Goal: Contribute content: Contribute content

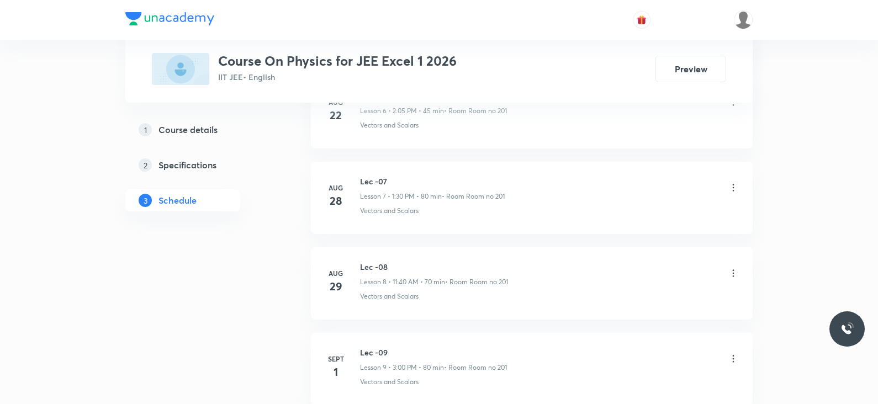
scroll to position [1504, 0]
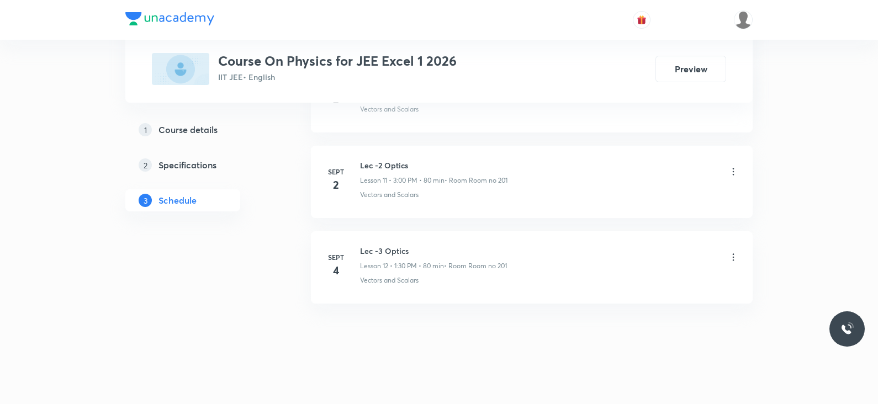
click at [381, 252] on h6 "Lec -3 Optics" at bounding box center [433, 251] width 147 height 12
copy h6 "Lec -3 Optics"
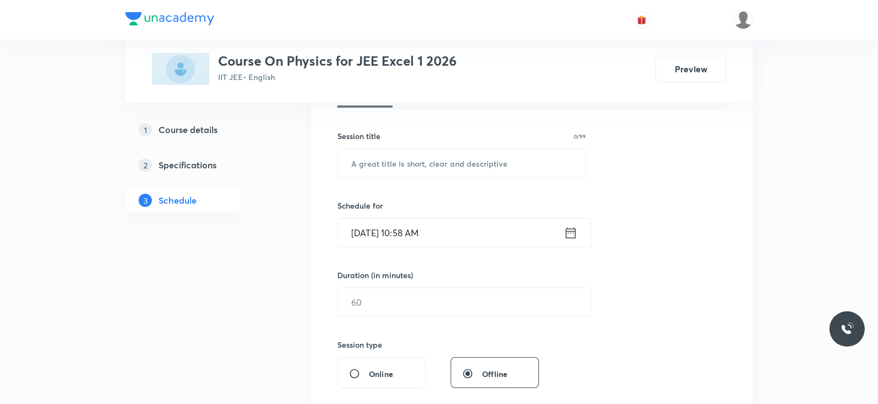
scroll to position [0, 0]
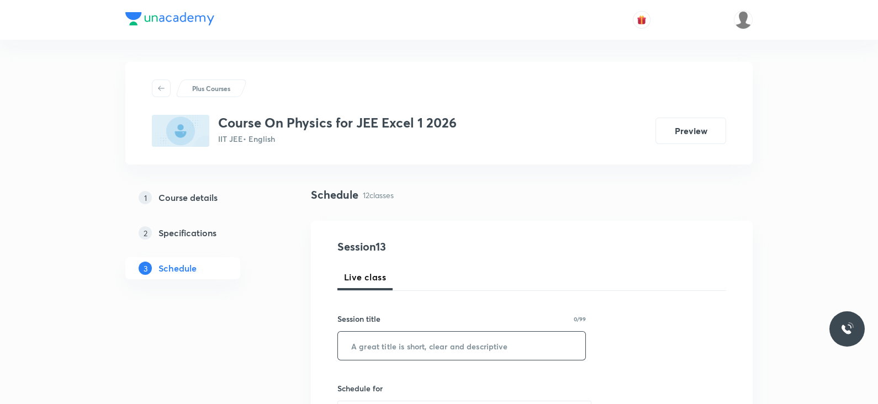
click at [385, 350] on input "text" at bounding box center [461, 346] width 247 height 28
paste input "Lec -3 Optics"
click at [375, 346] on input "Lec -3 Optics" at bounding box center [461, 346] width 247 height 28
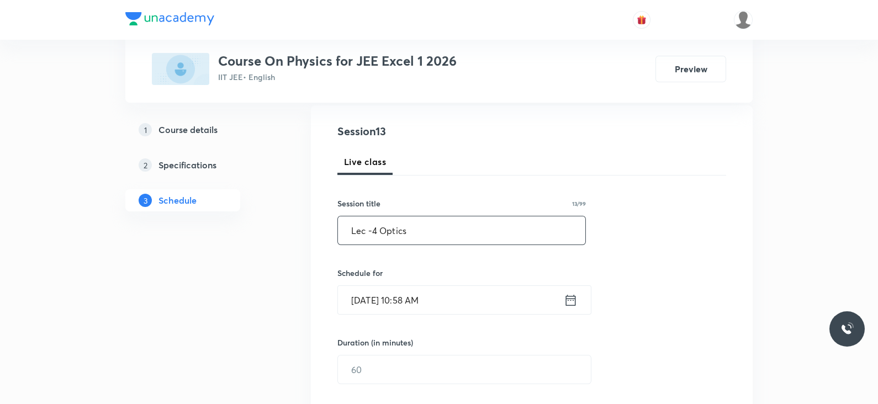
scroll to position [118, 0]
type input "Lec -4 Optics"
click at [573, 296] on icon at bounding box center [570, 297] width 14 height 15
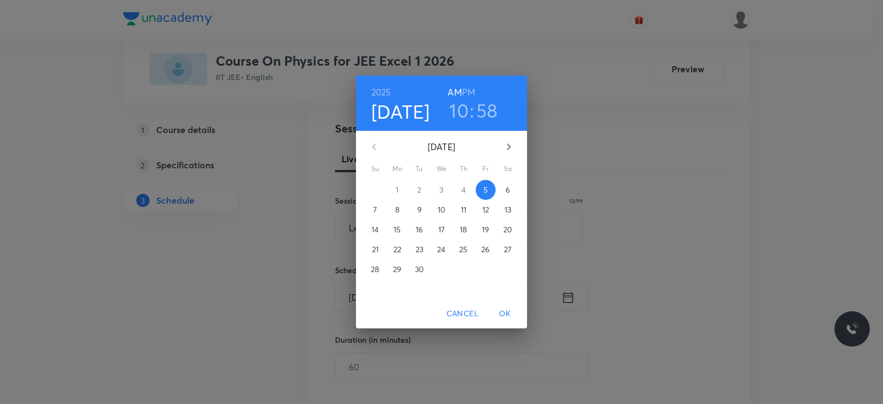
click at [458, 115] on h3 "10" at bounding box center [458, 110] width 19 height 23
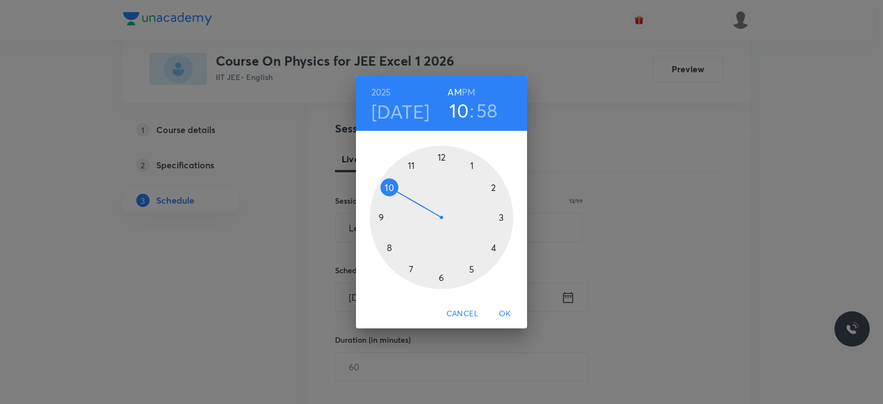
click at [602, 184] on div "2025 Sep 5 10 : 58 AM PM 1 2 3 4 5 6 7 8 9 10 11 12 Cancel OK" at bounding box center [441, 202] width 883 height 404
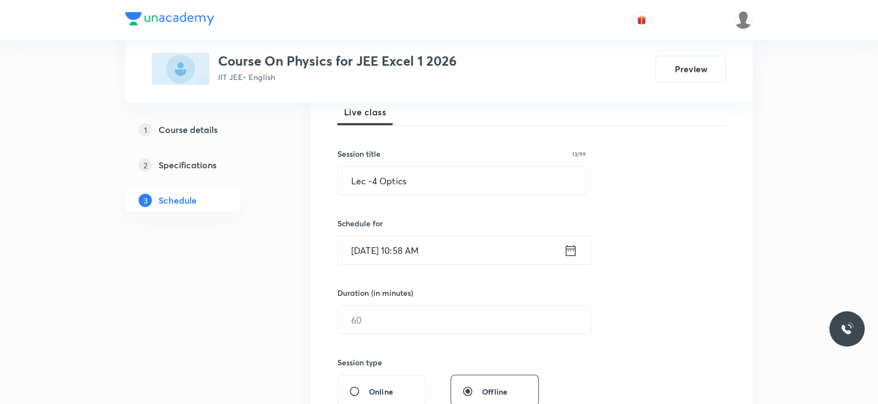
scroll to position [183, 0]
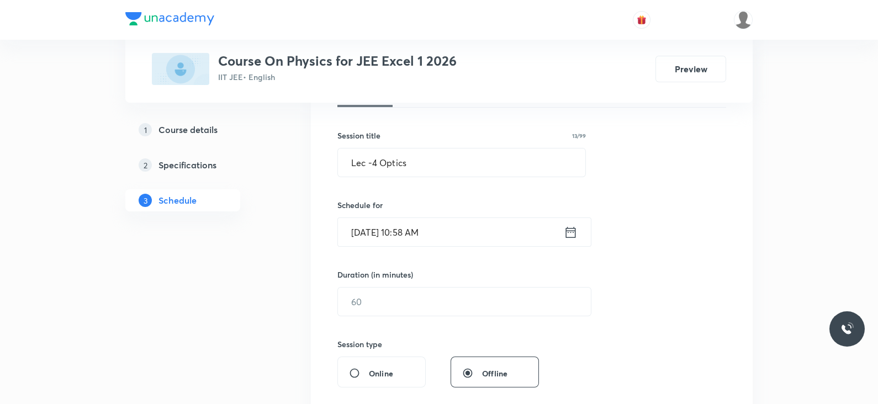
click at [570, 235] on icon at bounding box center [570, 232] width 14 height 15
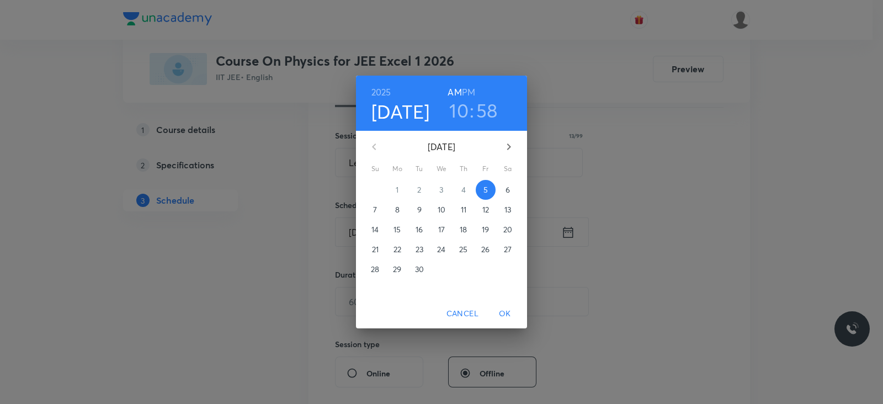
click at [462, 111] on h3 "10" at bounding box center [458, 110] width 19 height 23
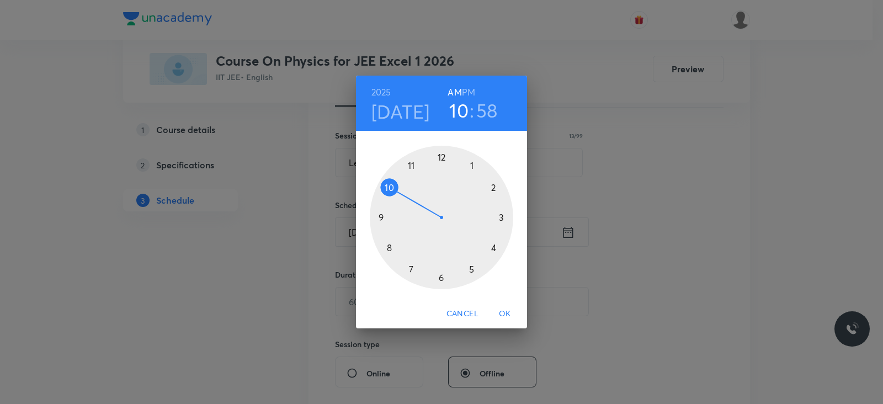
click at [410, 166] on div at bounding box center [441, 217] width 143 height 143
click at [389, 247] on div at bounding box center [441, 217] width 143 height 143
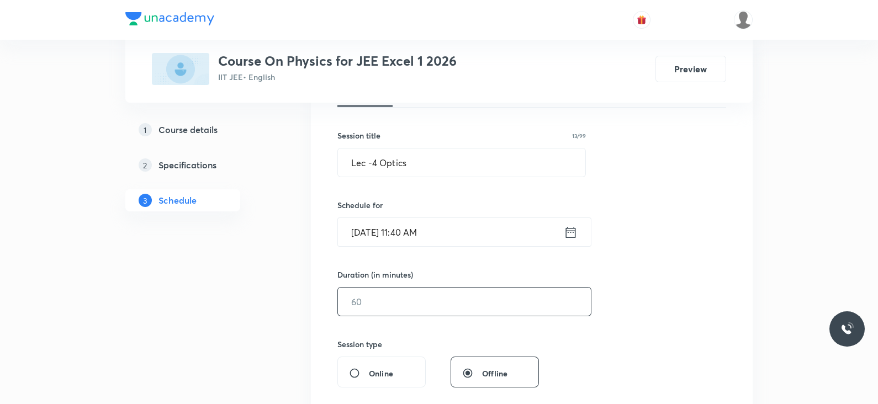
click at [417, 301] on input "text" at bounding box center [464, 302] width 253 height 28
type input "5"
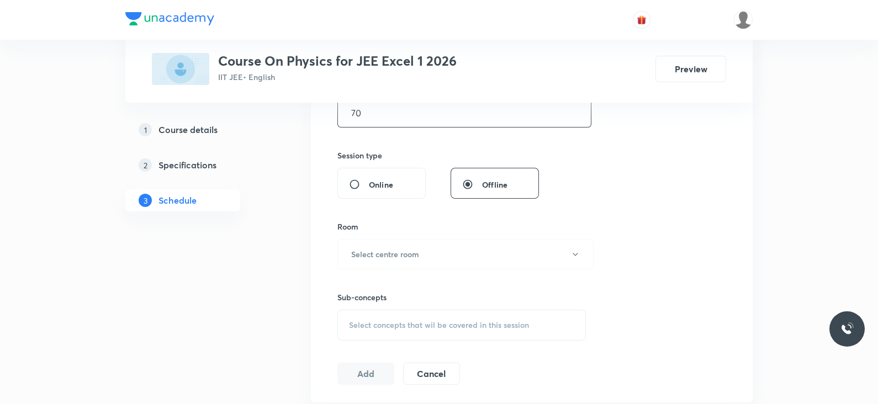
scroll to position [376, 0]
type input "70"
click at [429, 260] on button "Select centre room" at bounding box center [465, 250] width 256 height 30
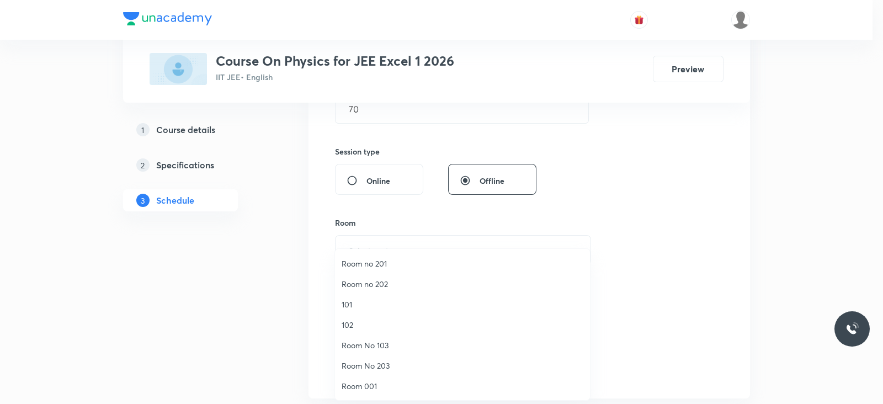
click at [405, 264] on span "Room no 201" at bounding box center [463, 264] width 242 height 12
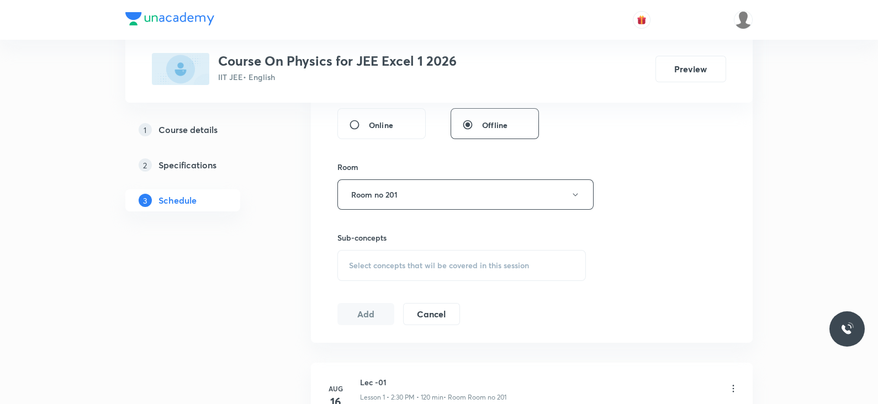
scroll to position [433, 0]
click at [444, 268] on span "Select concepts that wil be covered in this session" at bounding box center [439, 264] width 180 height 9
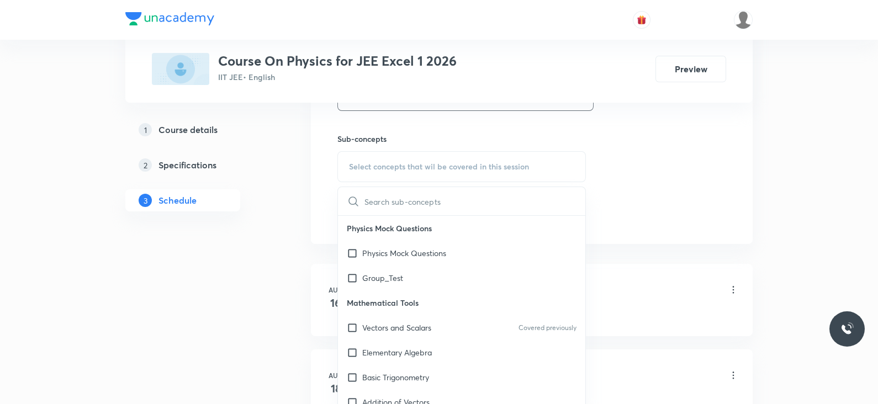
scroll to position [531, 0]
click at [410, 326] on p "Vectors and Scalars" at bounding box center [396, 327] width 69 height 12
checkbox input "true"
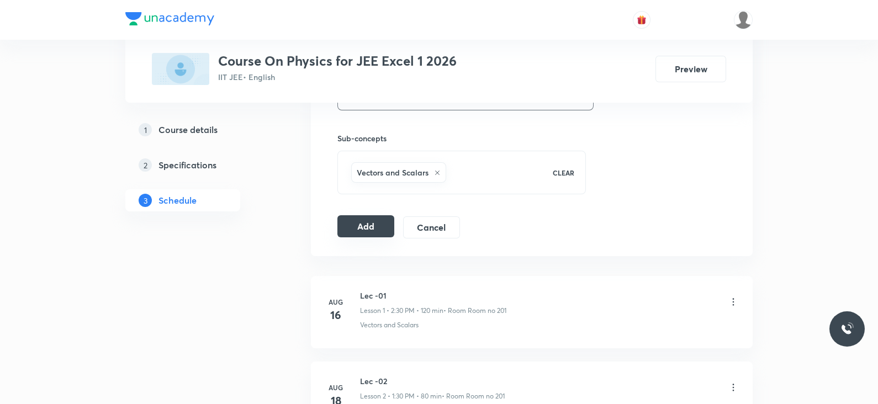
click at [358, 225] on button "Add" at bounding box center [365, 226] width 57 height 22
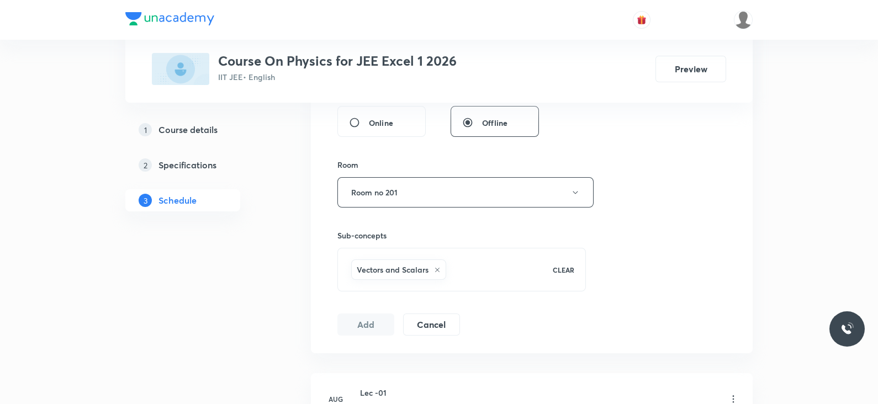
scroll to position [433, 0]
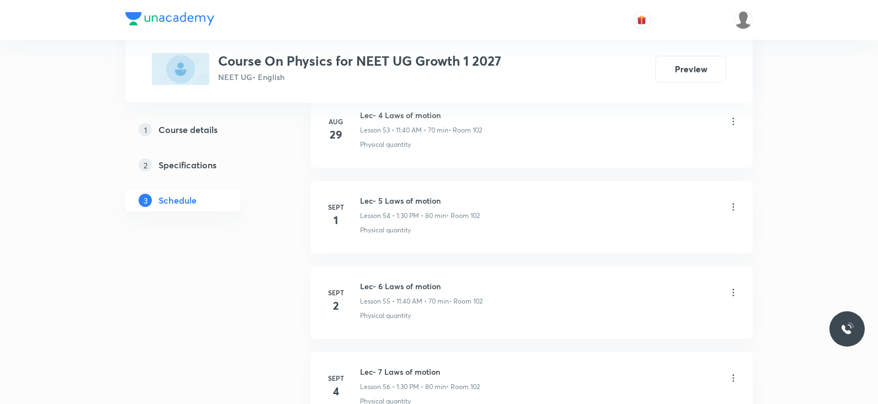
scroll to position [5259, 0]
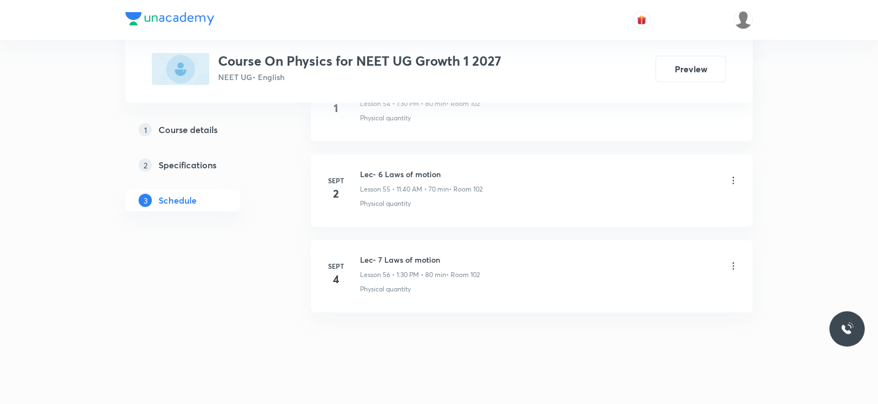
click at [411, 254] on h6 "Lec- 7 Laws of motion" at bounding box center [420, 260] width 120 height 12
copy h6 "Lec- 7 Laws of motion"
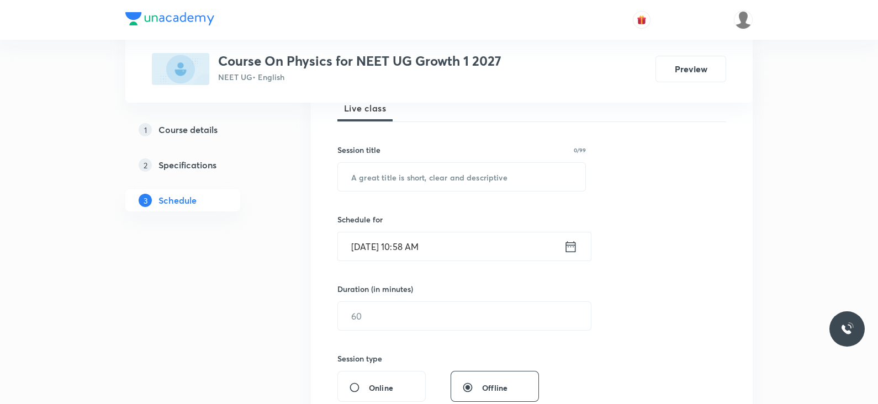
scroll to position [0, 0]
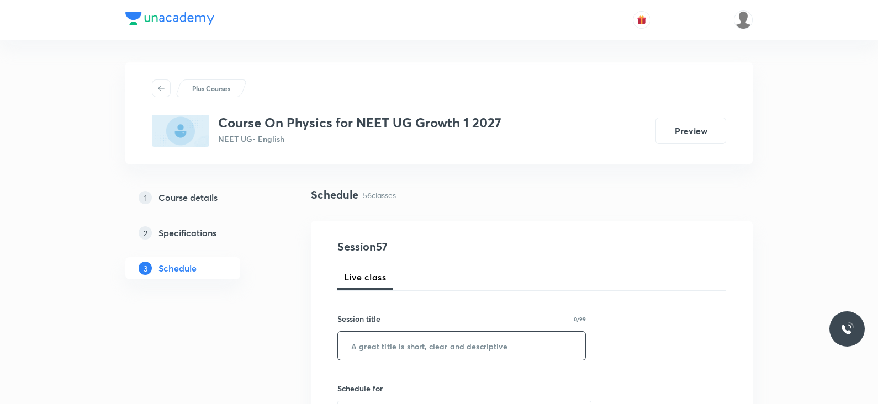
click at [414, 343] on input "text" at bounding box center [461, 346] width 247 height 28
paste input "Lec- 7 Laws of motion"
click at [376, 348] on input "Lec- 7 Laws of motion" at bounding box center [461, 346] width 247 height 28
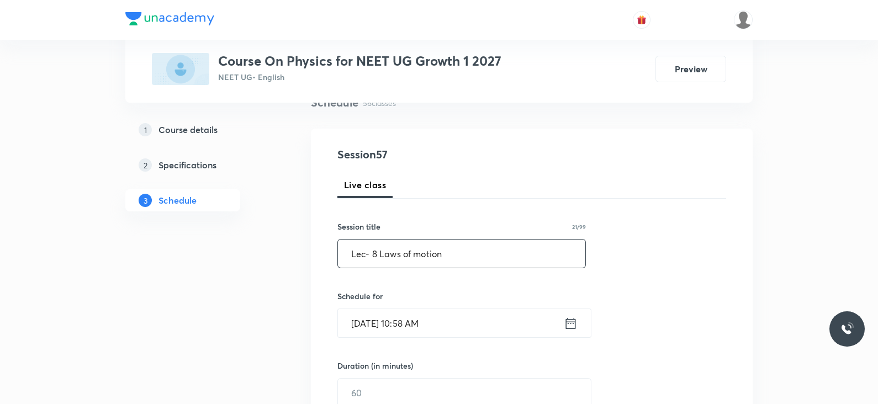
scroll to position [93, 0]
type input "Lec- 8 Laws of motion"
click at [570, 327] on icon at bounding box center [571, 321] width 10 height 11
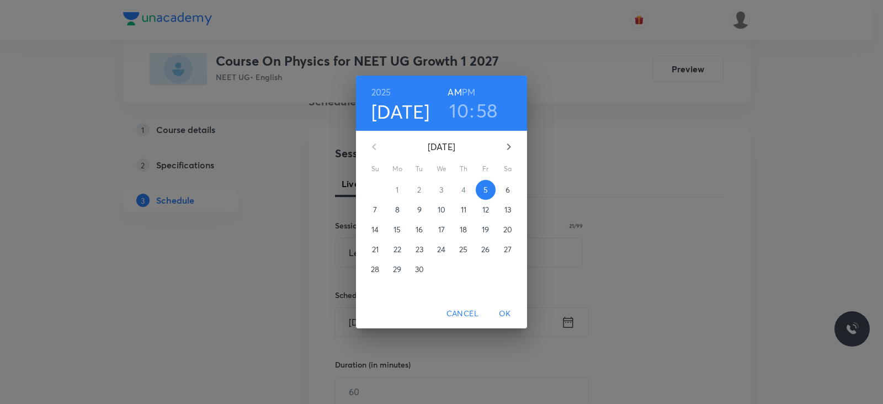
click at [461, 112] on h3 "10" at bounding box center [458, 110] width 19 height 23
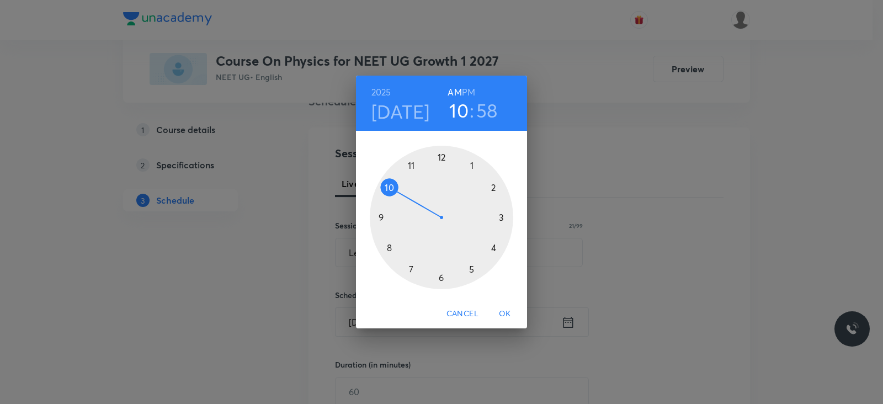
click at [411, 165] on div at bounding box center [441, 217] width 143 height 143
click at [388, 248] on div at bounding box center [441, 217] width 143 height 143
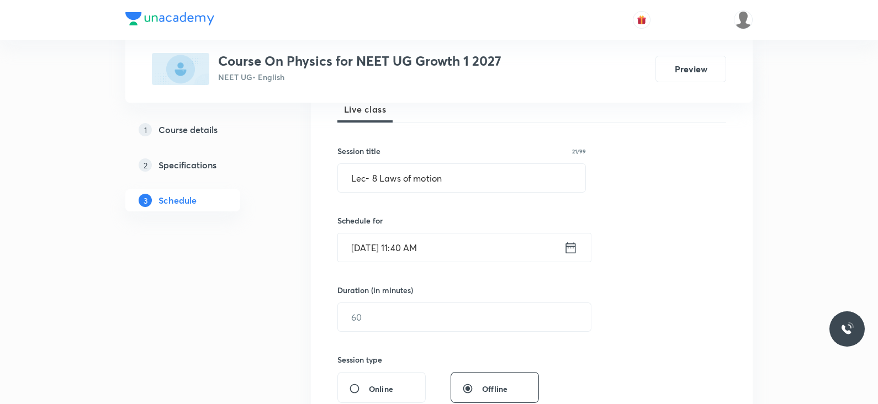
scroll to position [180, 0]
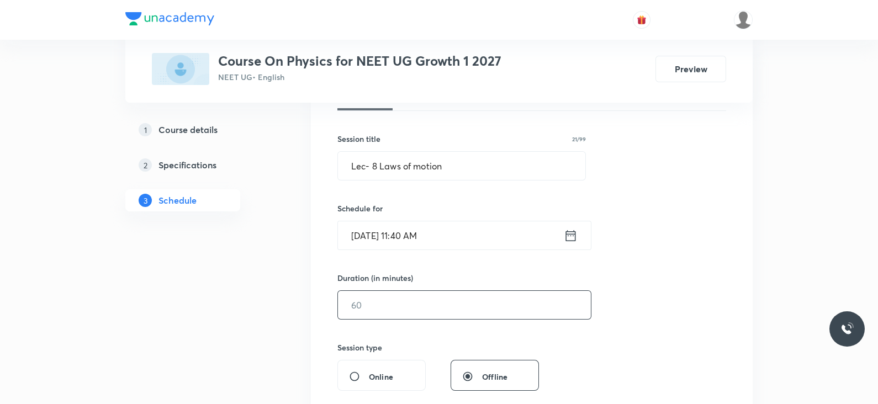
click at [410, 299] on input "text" at bounding box center [464, 305] width 253 height 28
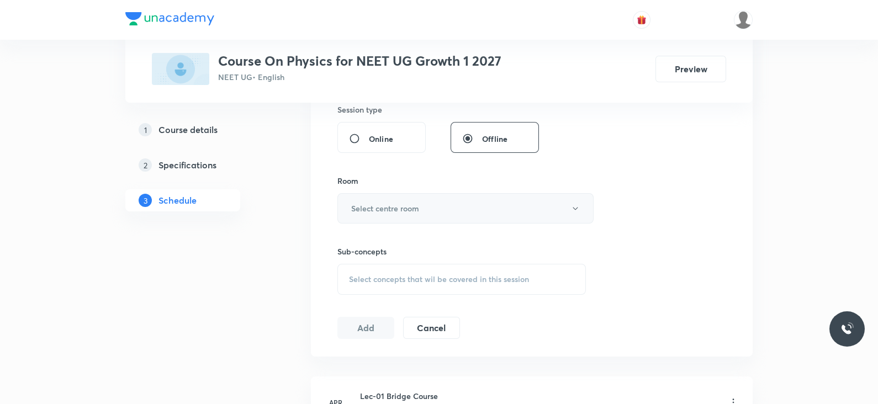
scroll to position [419, 0]
type input "70"
click at [450, 200] on button "Select centre room" at bounding box center [465, 207] width 256 height 30
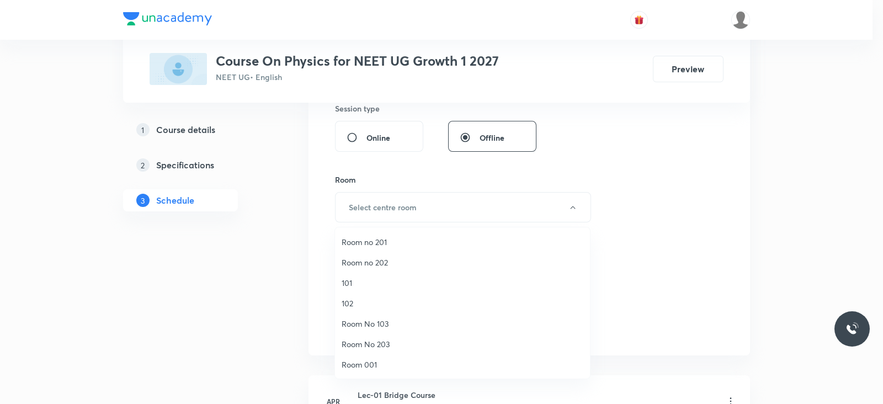
click at [357, 302] on span "102" at bounding box center [463, 303] width 242 height 12
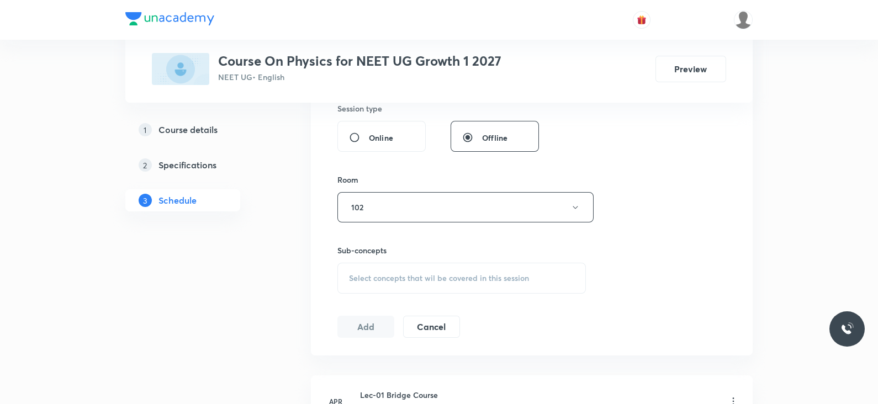
click at [435, 277] on span "Select concepts that wil be covered in this session" at bounding box center [439, 278] width 180 height 9
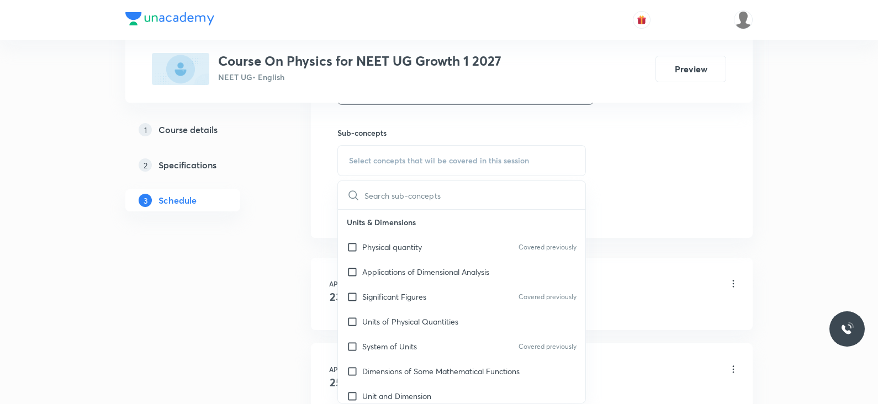
scroll to position [538, 0]
click at [409, 247] on p "Physical quantity" at bounding box center [392, 246] width 60 height 12
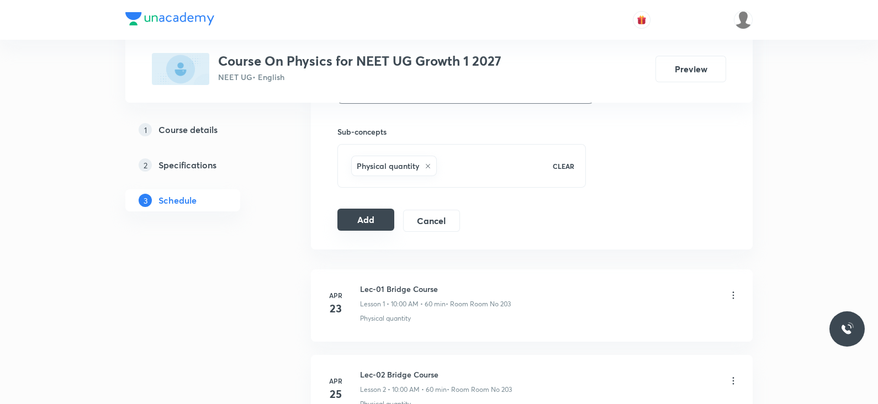
click at [377, 221] on button "Add" at bounding box center [365, 220] width 57 height 22
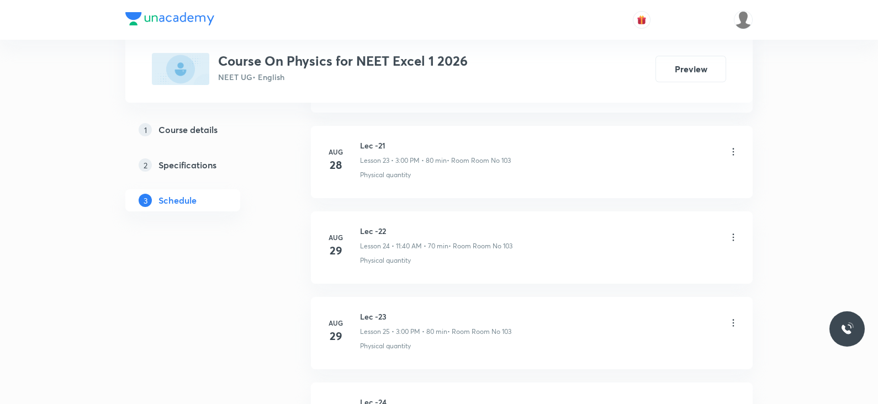
scroll to position [3040, 0]
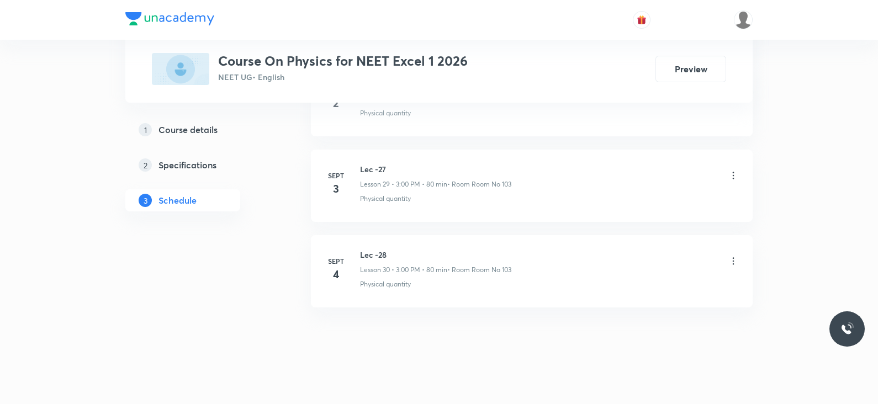
click at [364, 249] on h6 "Lec -28" at bounding box center [435, 255] width 151 height 12
copy h6 "Lec -28"
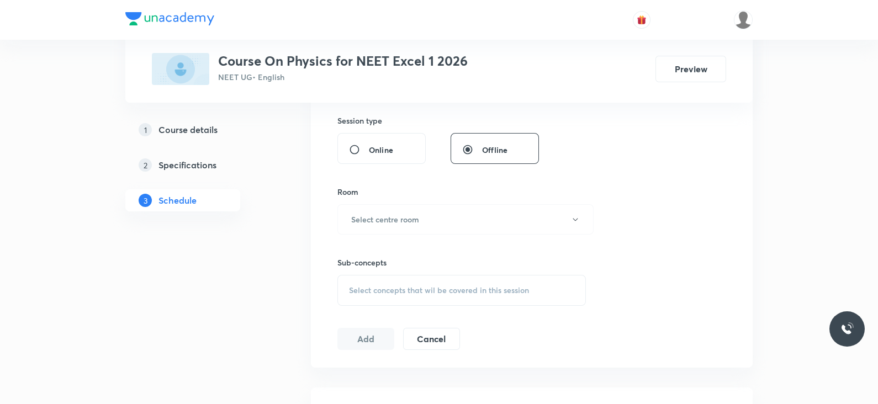
scroll to position [0, 0]
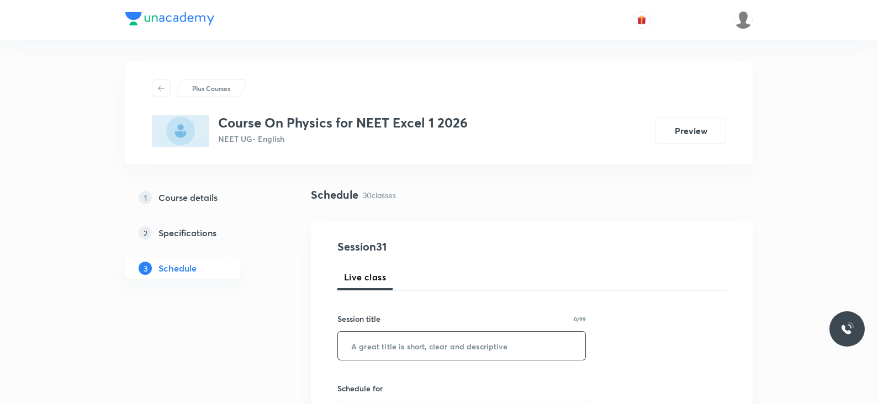
click at [362, 348] on input "text" at bounding box center [461, 346] width 247 height 28
paste input "Lec -28"
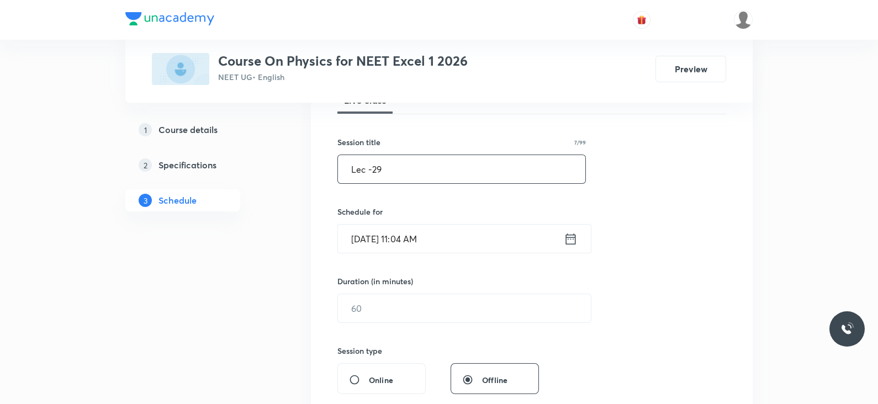
scroll to position [182, 0]
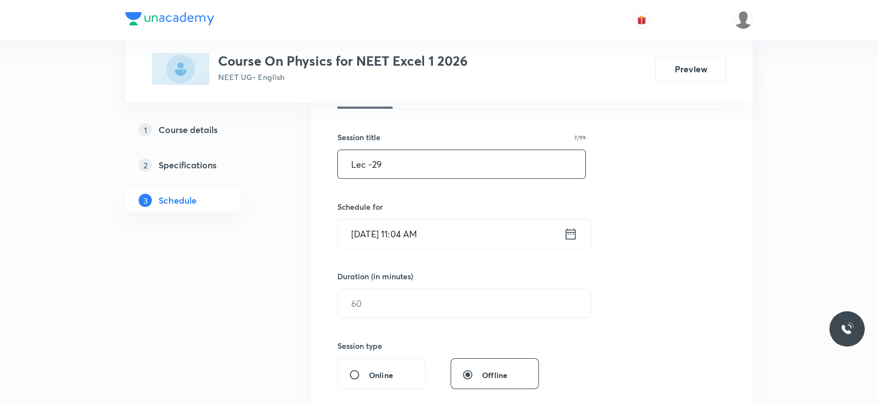
type input "Lec -29"
click at [566, 233] on icon at bounding box center [570, 233] width 14 height 15
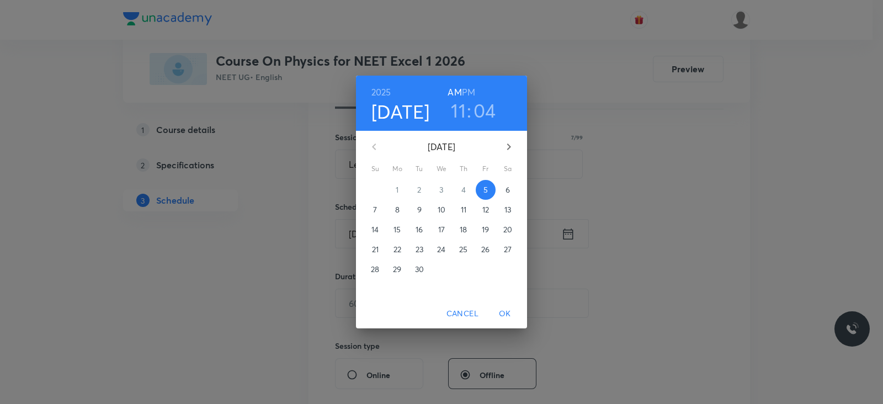
click at [483, 108] on h3 "04" at bounding box center [485, 110] width 23 height 23
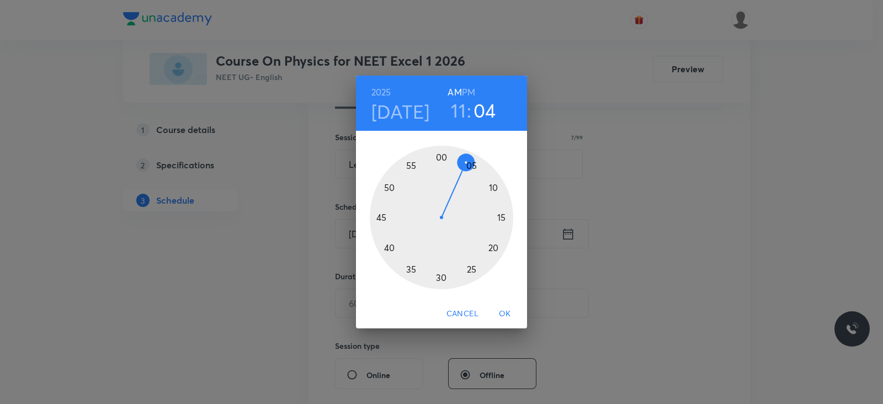
click at [387, 246] on div at bounding box center [441, 217] width 143 height 143
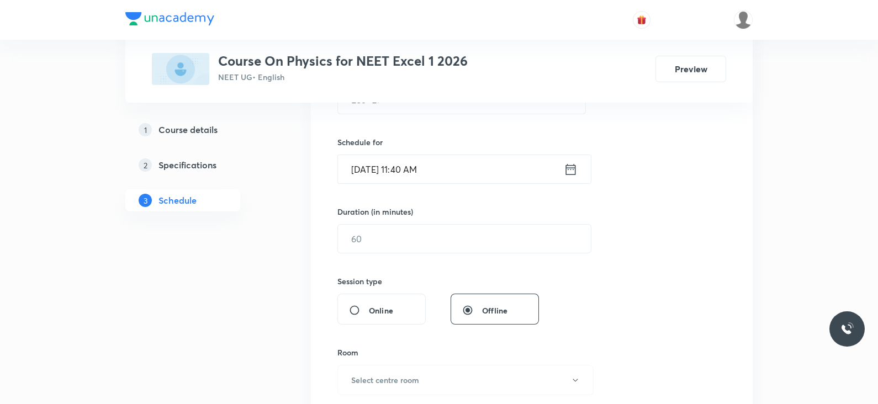
scroll to position [263, 0]
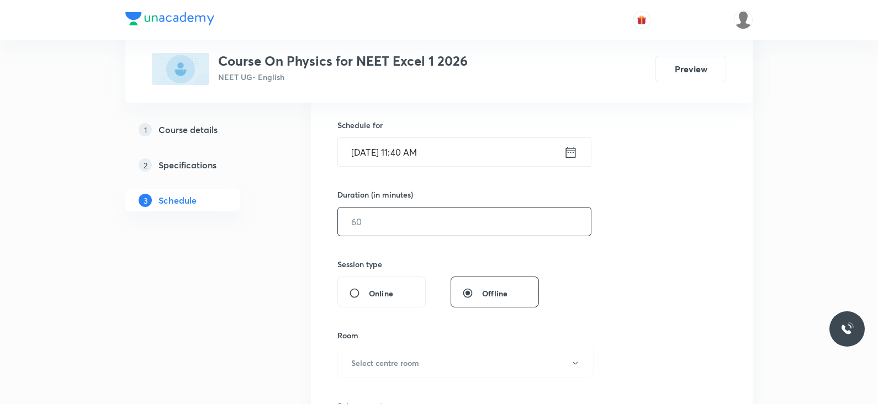
click at [440, 223] on input "text" at bounding box center [464, 222] width 253 height 28
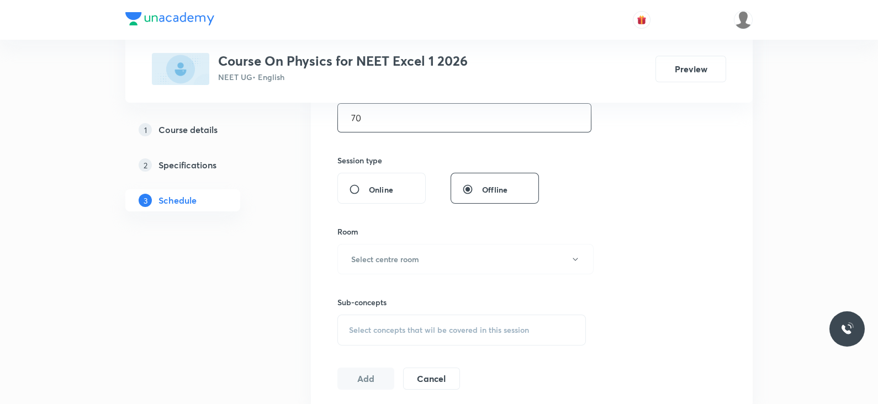
scroll to position [373, 0]
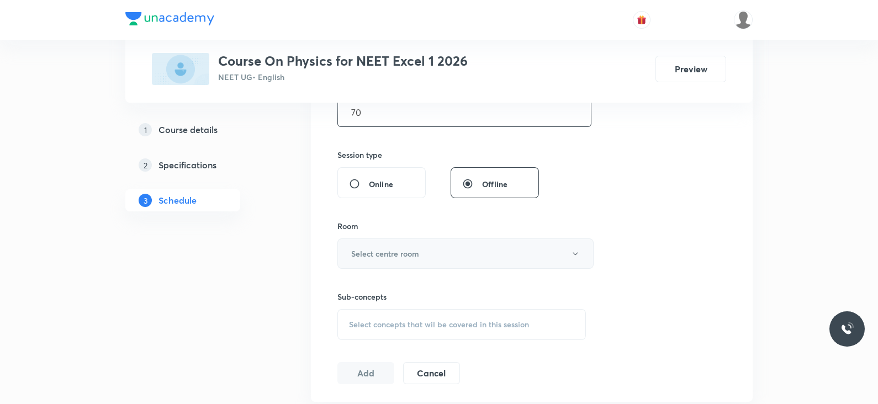
type input "70"
click at [407, 255] on h6 "Select centre room" at bounding box center [385, 254] width 68 height 12
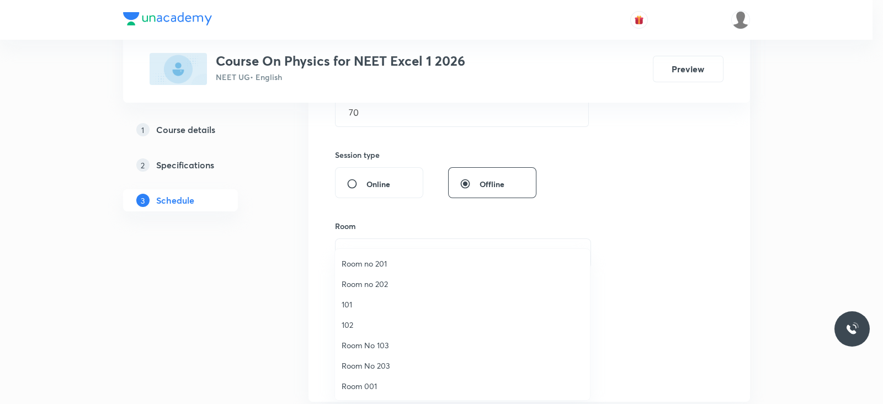
click at [365, 342] on span "Room No 103" at bounding box center [463, 345] width 242 height 12
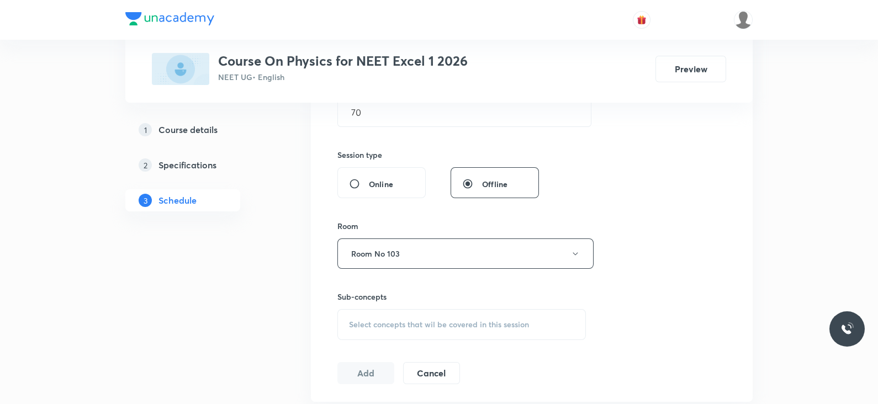
click at [433, 337] on div "Select concepts that wil be covered in this session" at bounding box center [461, 324] width 248 height 31
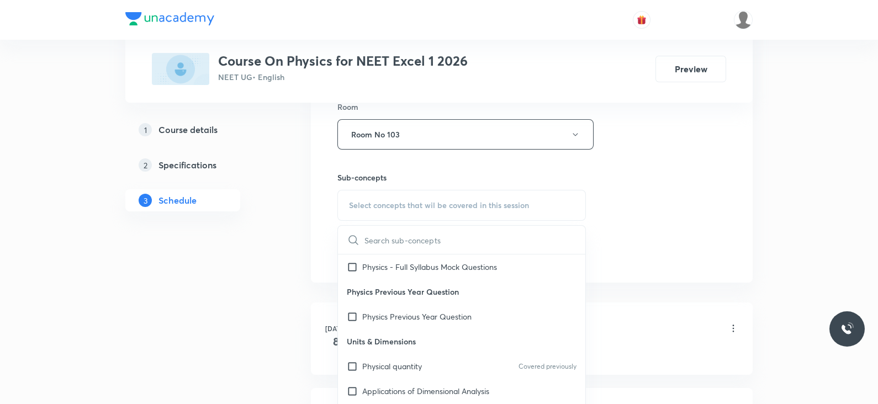
scroll to position [25, 0]
click at [408, 365] on p "Physical quantity" at bounding box center [392, 366] width 60 height 12
checkbox input "true"
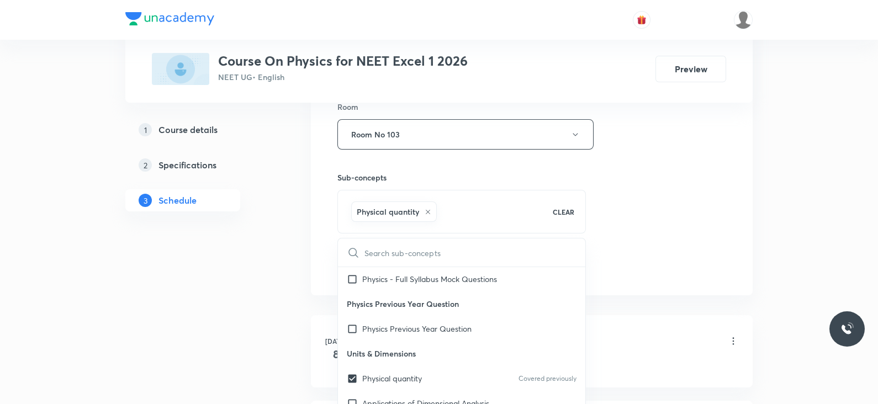
click at [633, 272] on div "Session 31 Live class Session title 7/99 Lec -29 ​ Schedule for Sept 5, 2025, 1…" at bounding box center [531, 12] width 389 height 531
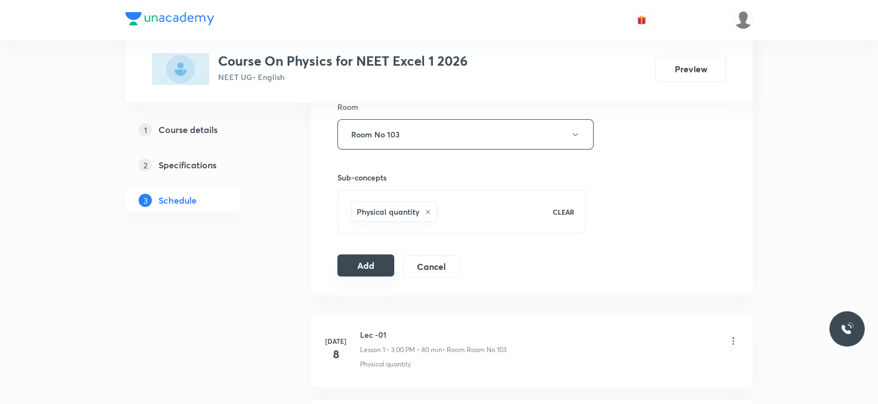
click at [355, 270] on button "Add" at bounding box center [365, 265] width 57 height 22
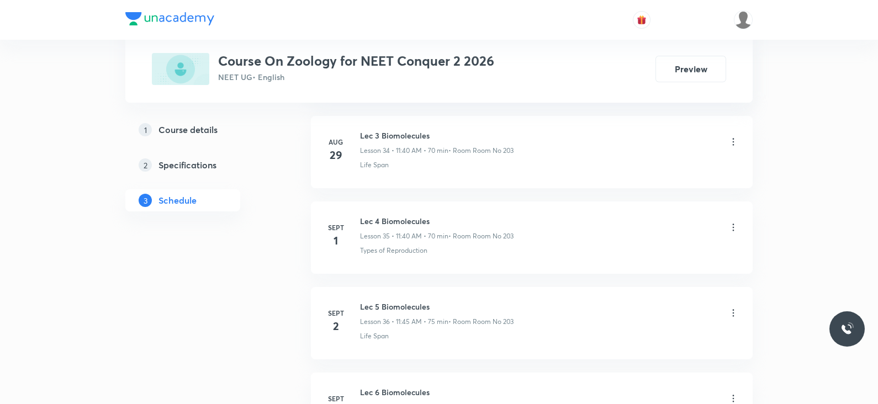
scroll to position [3723, 0]
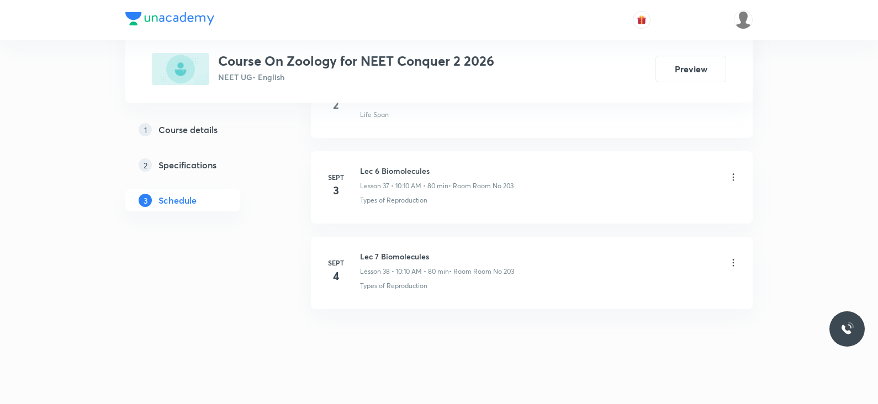
click at [412, 251] on h6 "Lec 7 Biomolecules" at bounding box center [437, 257] width 154 height 12
copy h6 "Lec 7 Biomolecules"
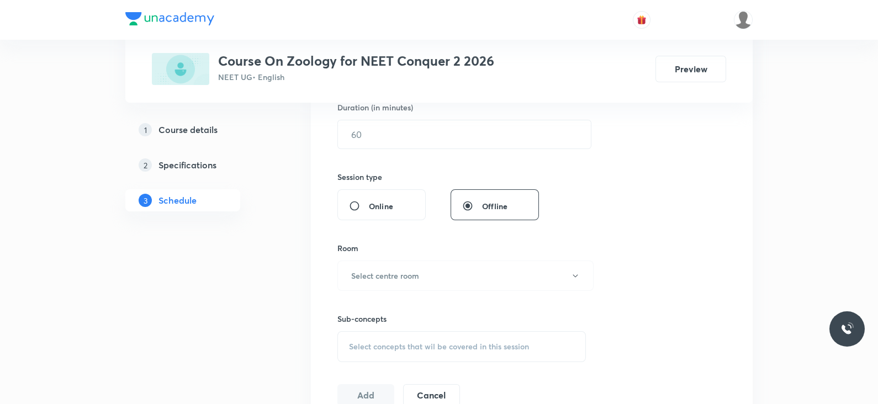
scroll to position [0, 0]
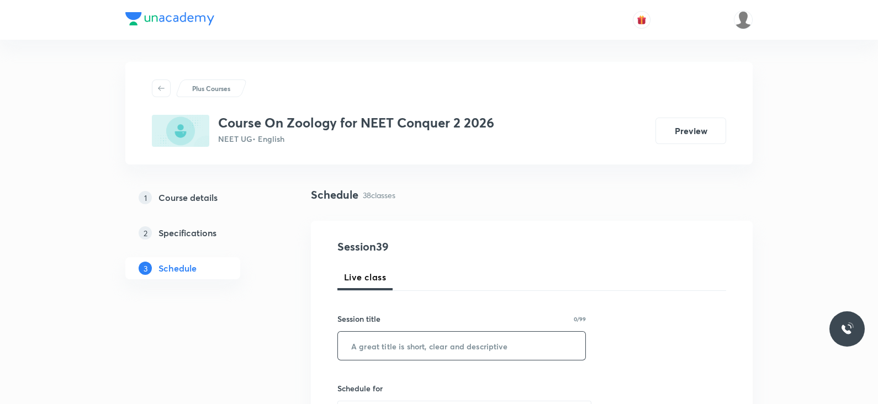
click at [411, 344] on input "text" at bounding box center [461, 346] width 247 height 28
paste input "Lec 7 Biomolecules"
click at [373, 343] on input "Lec 7 Biomolecules" at bounding box center [461, 346] width 247 height 28
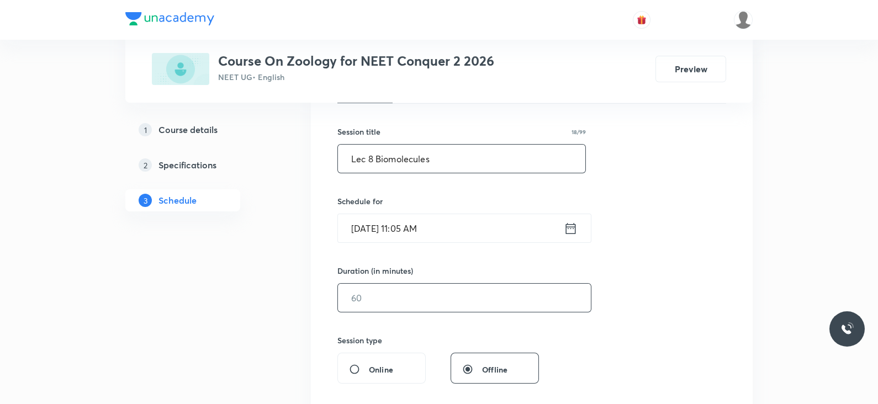
scroll to position [190, 0]
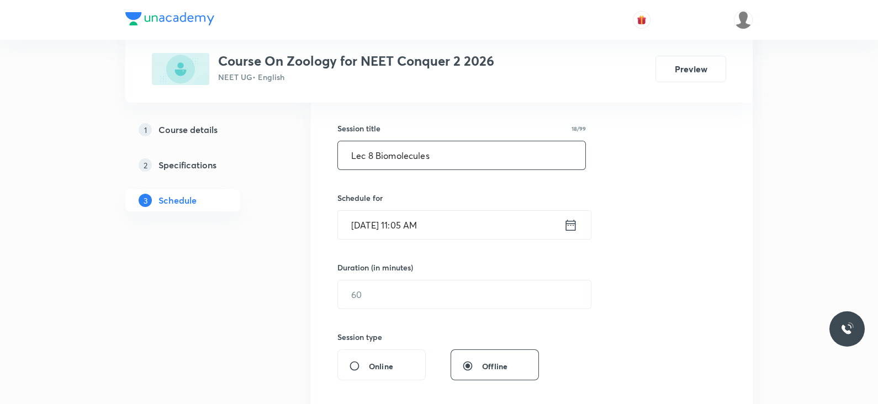
type input "Lec 8 Biomolecules"
click at [567, 217] on icon at bounding box center [570, 224] width 14 height 15
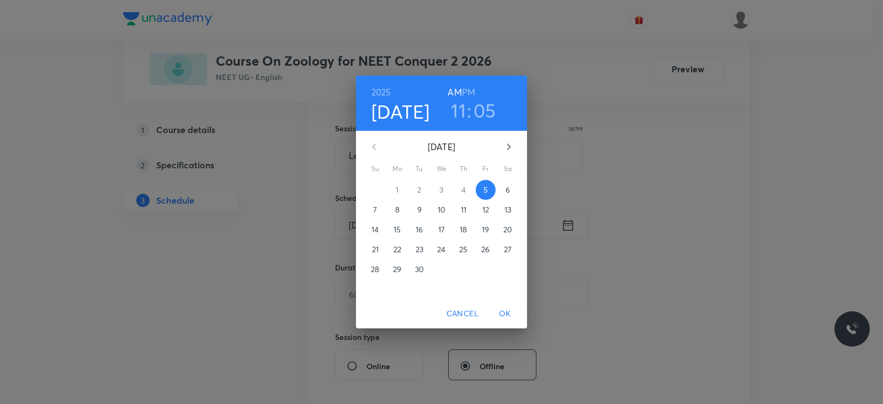
click at [480, 108] on h3 "05" at bounding box center [485, 110] width 23 height 23
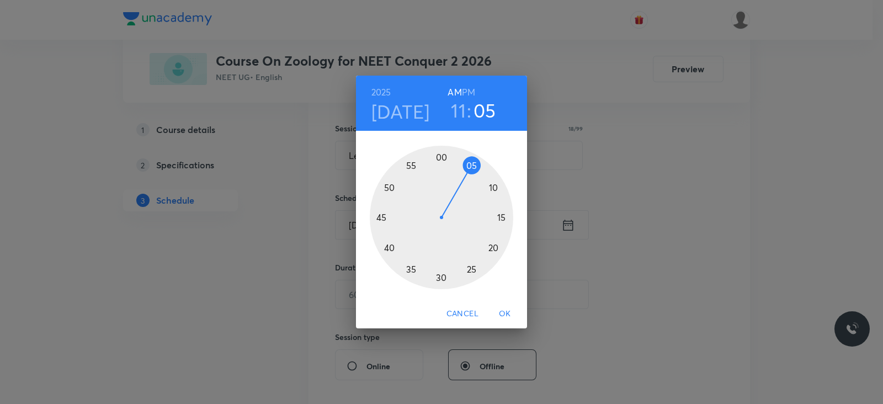
click at [392, 246] on div at bounding box center [441, 217] width 143 height 143
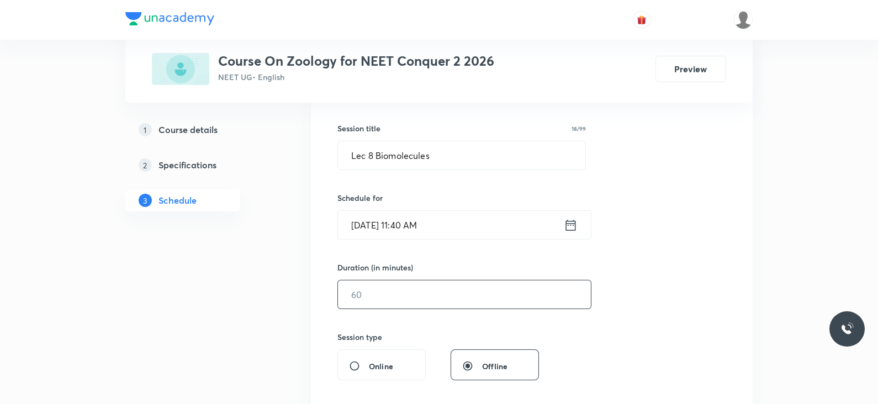
click at [391, 296] on input "text" at bounding box center [464, 294] width 253 height 28
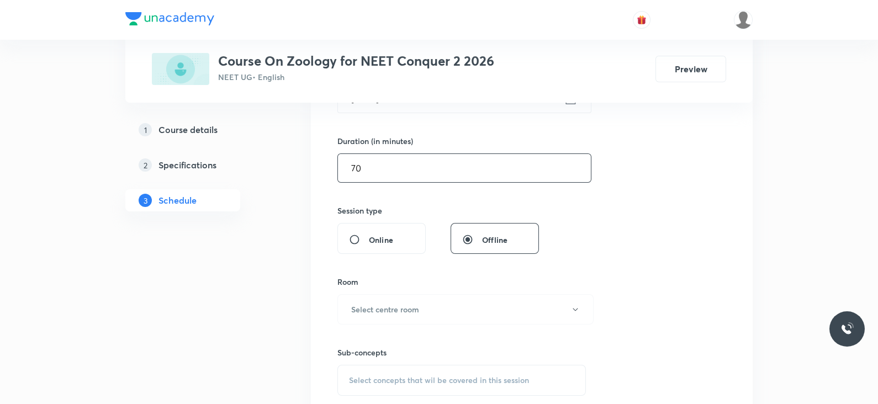
scroll to position [317, 0]
type input "70"
click at [403, 313] on h6 "Select centre room" at bounding box center [385, 309] width 68 height 12
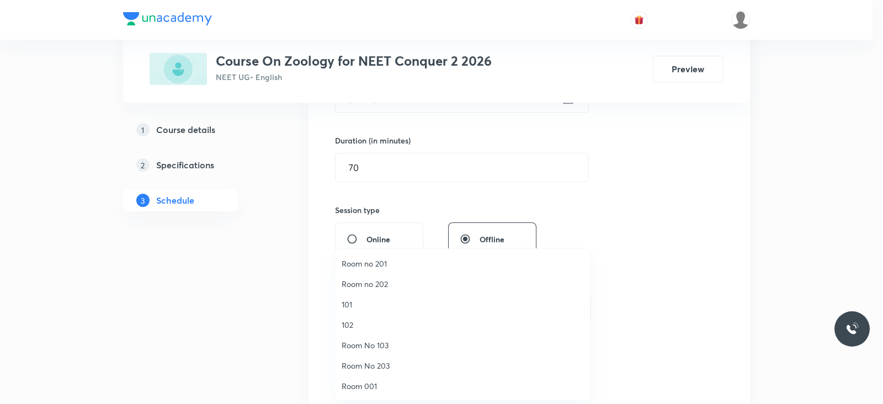
click at [379, 365] on span "Room No 203" at bounding box center [463, 366] width 242 height 12
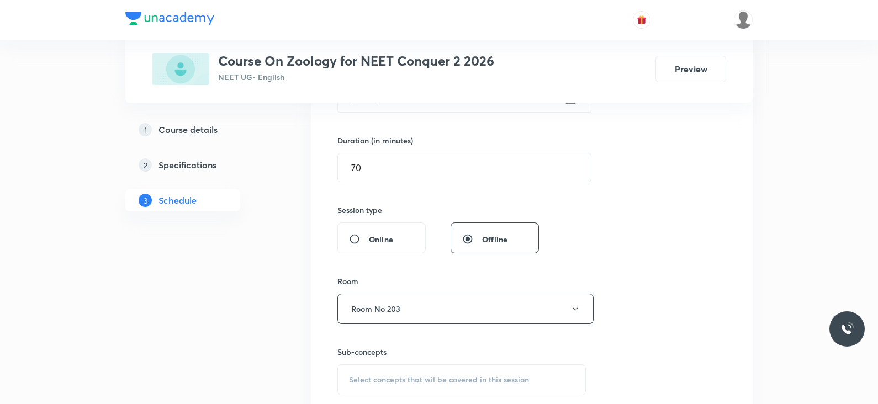
click at [438, 376] on span "Select concepts that wil be covered in this session" at bounding box center [439, 379] width 180 height 9
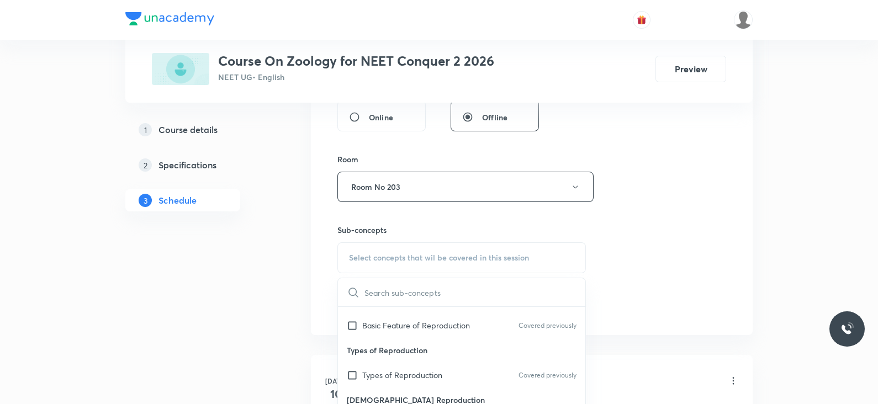
scroll to position [70, 0]
click at [421, 361] on div "Types of Reproduction Covered previously" at bounding box center [461, 373] width 247 height 25
checkbox input "true"
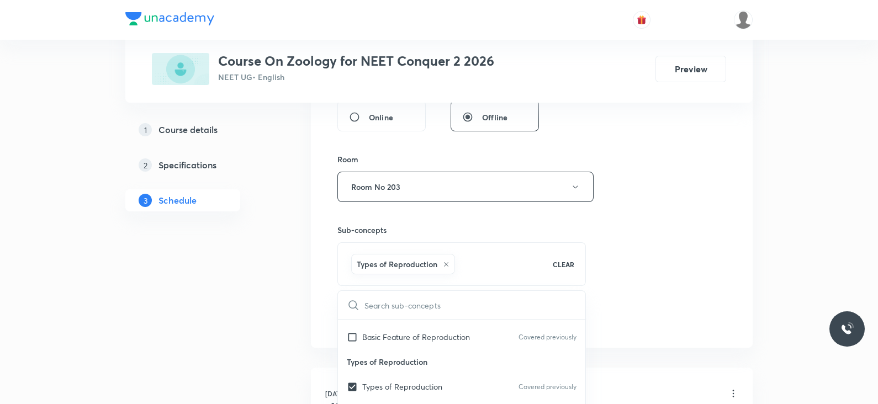
click at [631, 307] on div "Session 39 Live class Session title 18/99 Lec 8 Biomolecules ​ Schedule for Sep…" at bounding box center [531, 64] width 389 height 531
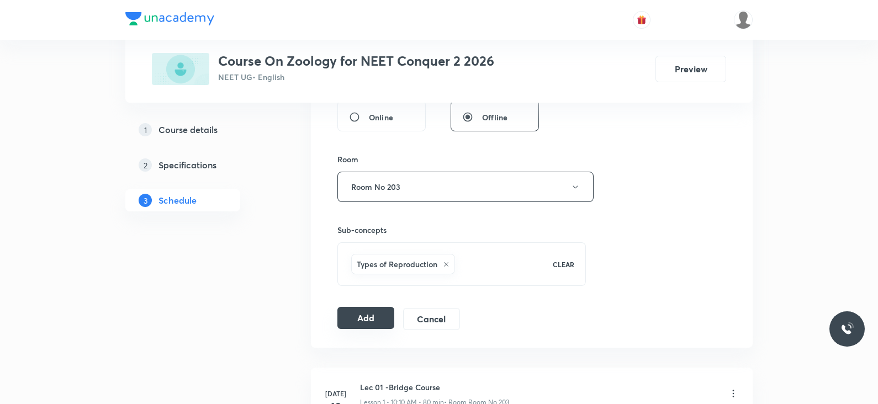
click at [359, 317] on button "Add" at bounding box center [365, 318] width 57 height 22
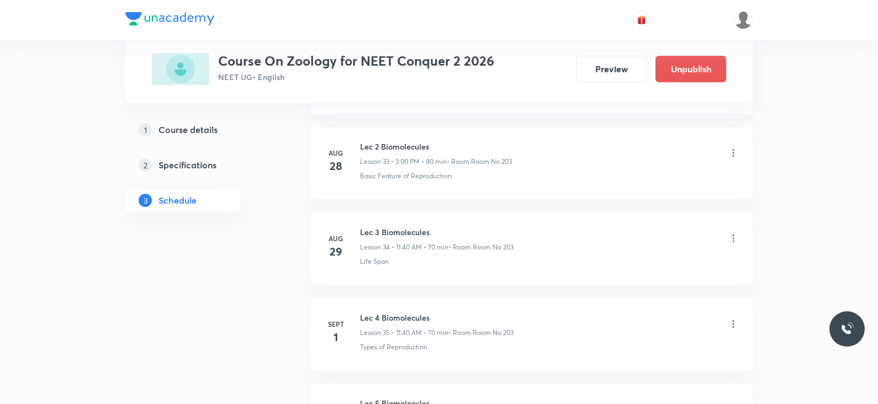
scroll to position [3302, 0]
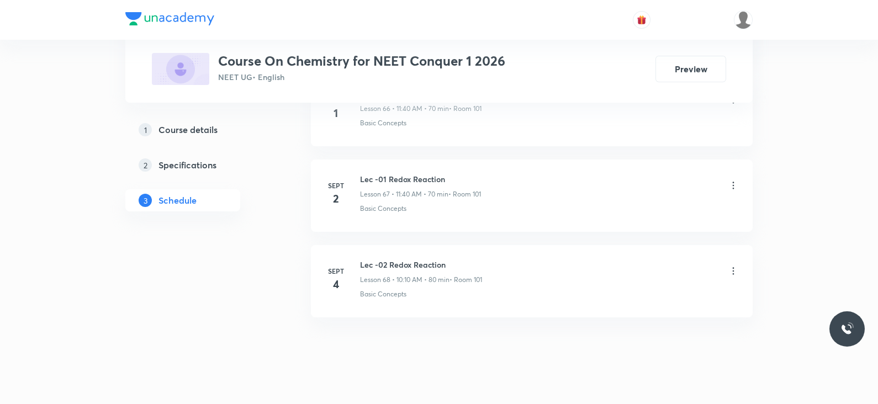
scroll to position [6283, 0]
click at [405, 256] on h6 "Lec -02 Redox Reaction" at bounding box center [421, 262] width 122 height 12
copy h6 "Lec -02 Redox Reaction"
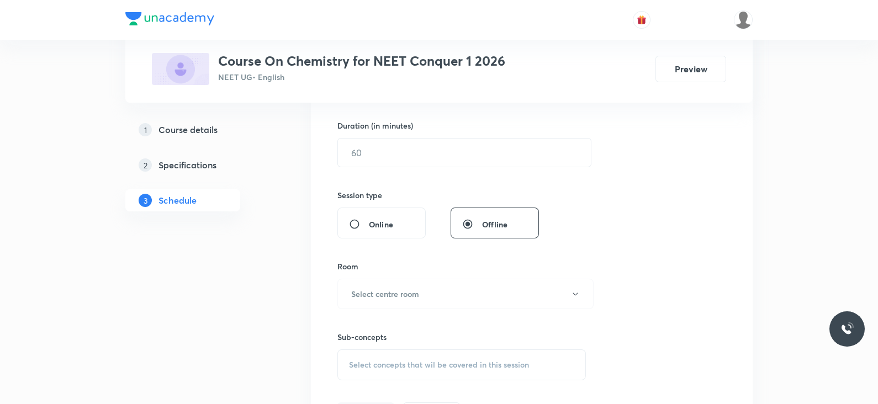
scroll to position [0, 0]
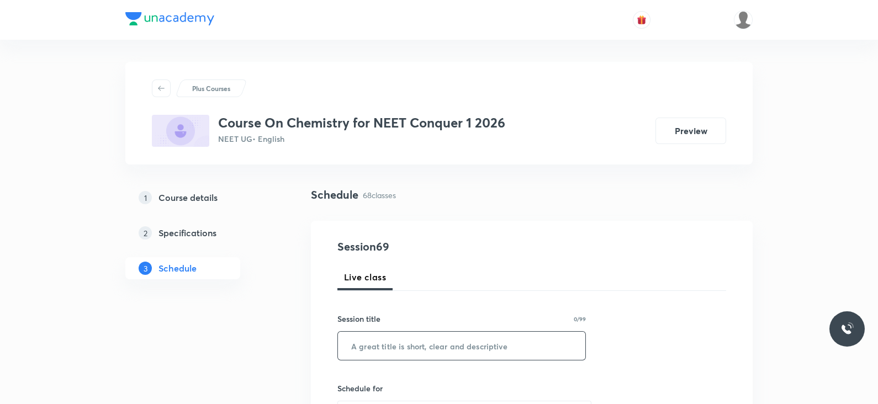
click at [405, 351] on input "text" at bounding box center [461, 346] width 247 height 28
paste input "Lec -02 Redox Reaction"
click at [381, 344] on input "Lec -02 Redox Reaction" at bounding box center [461, 346] width 247 height 28
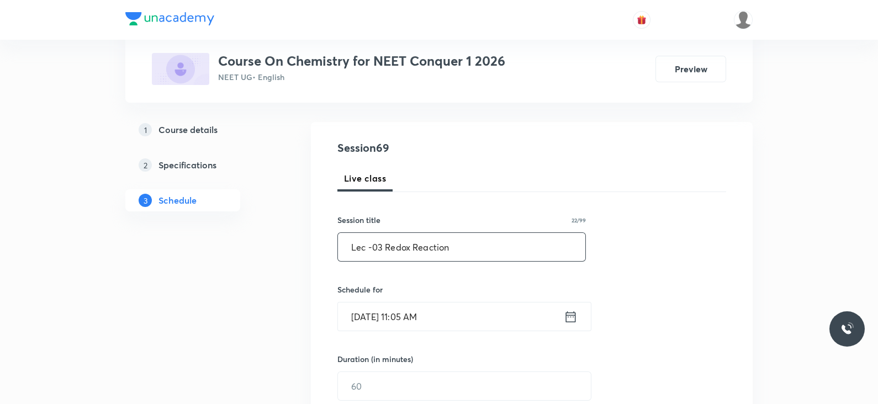
scroll to position [99, 0]
type input "Lec -03 Redox Reaction"
click at [573, 310] on icon at bounding box center [570, 316] width 14 height 15
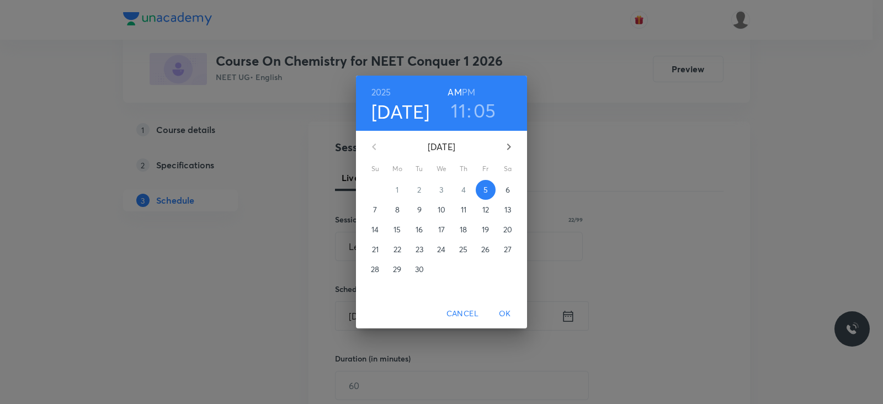
click at [480, 109] on h3 "05" at bounding box center [485, 110] width 23 height 23
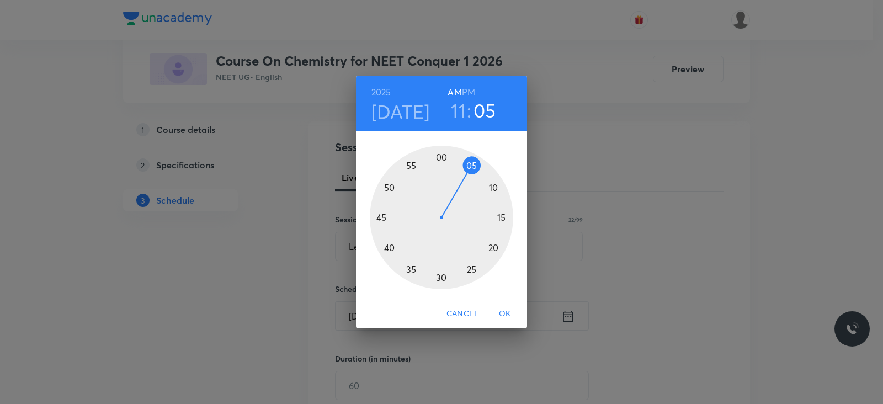
click at [386, 247] on div at bounding box center [441, 217] width 143 height 143
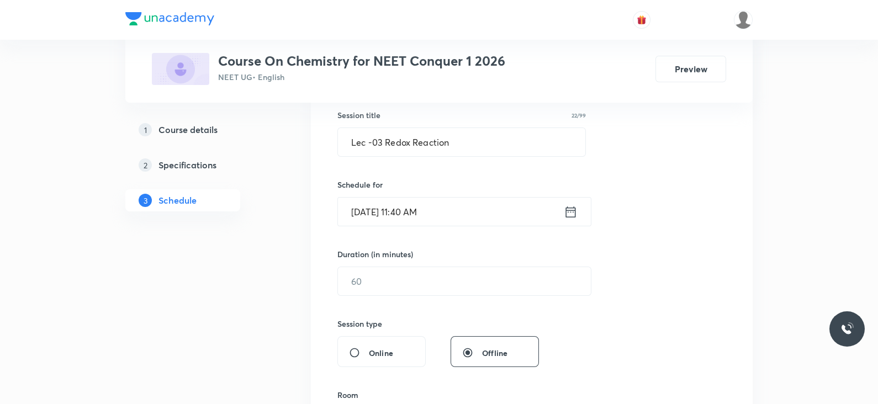
scroll to position [204, 0]
click at [394, 277] on input "text" at bounding box center [464, 281] width 253 height 28
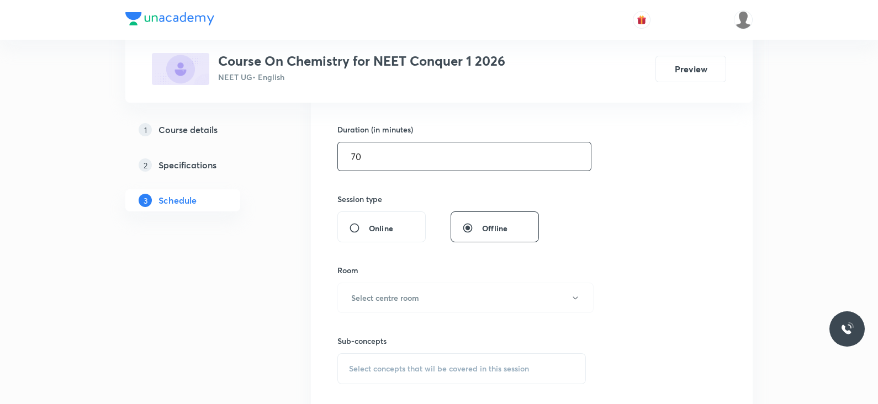
scroll to position [331, 0]
type input "70"
click at [408, 278] on div "Room Select centre room" at bounding box center [461, 286] width 248 height 49
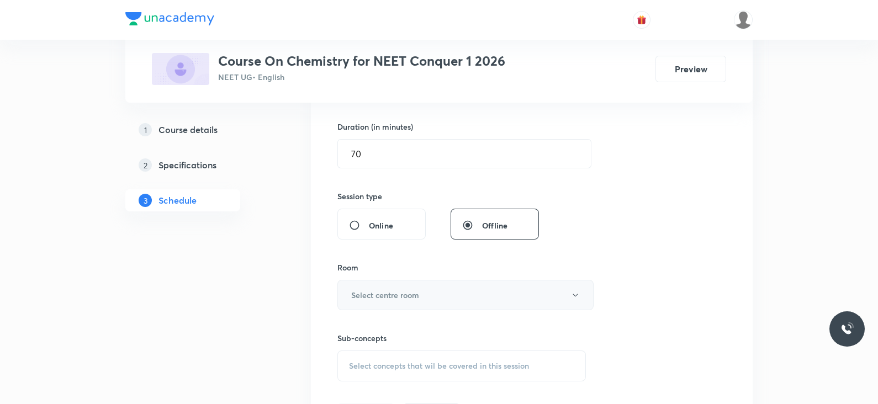
click at [405, 291] on h6 "Select centre room" at bounding box center [385, 295] width 68 height 12
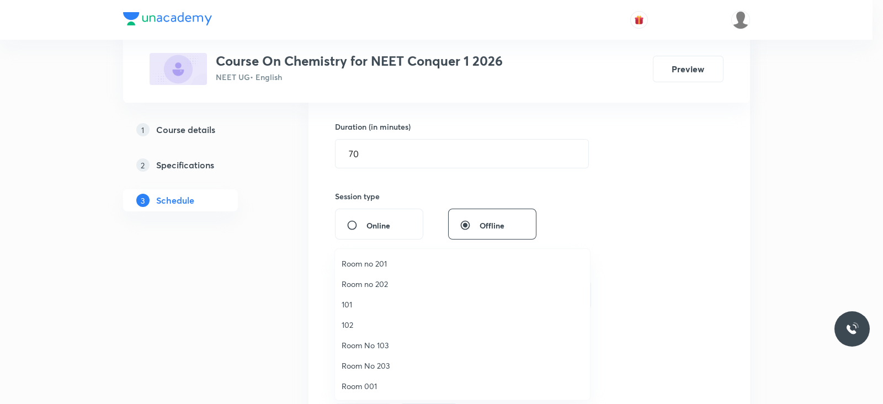
click at [355, 300] on span "101" at bounding box center [463, 305] width 242 height 12
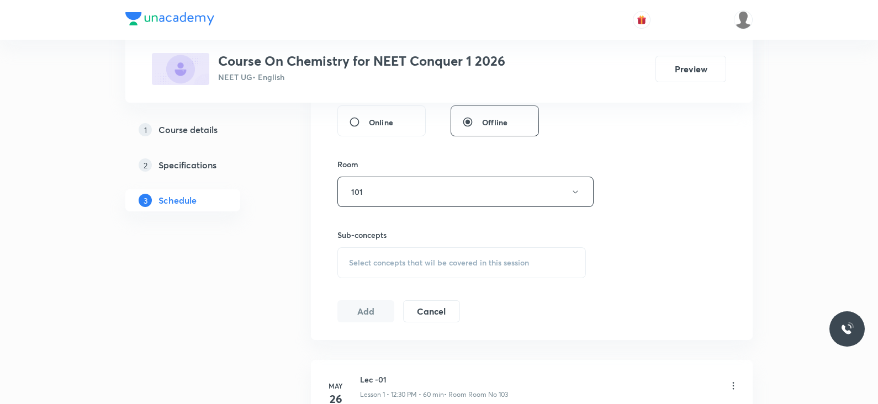
scroll to position [435, 0]
click at [430, 264] on span "Select concepts that wil be covered in this session" at bounding box center [439, 261] width 180 height 9
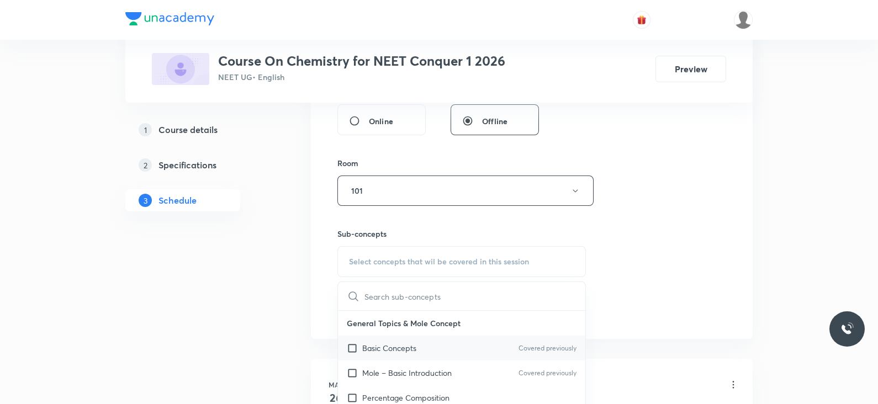
click at [394, 344] on p "Basic Concepts" at bounding box center [389, 348] width 54 height 12
checkbox input "true"
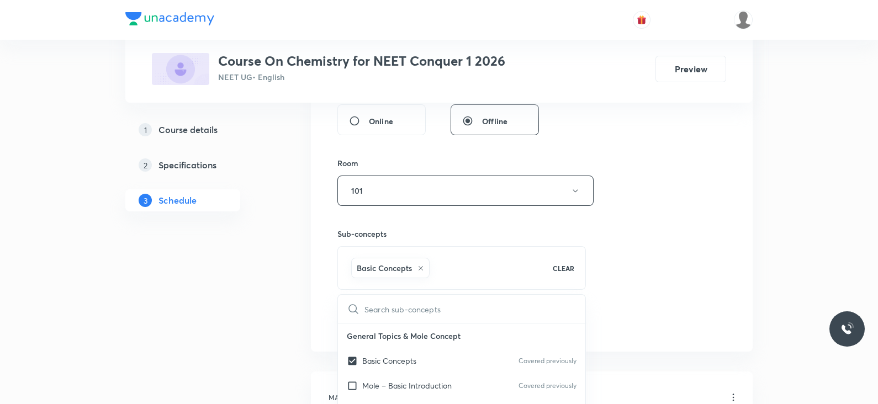
click at [625, 294] on div "Session 69 Live class Session title 22/99 Lec -03 Redox Reaction ​ Schedule for…" at bounding box center [531, 68] width 389 height 531
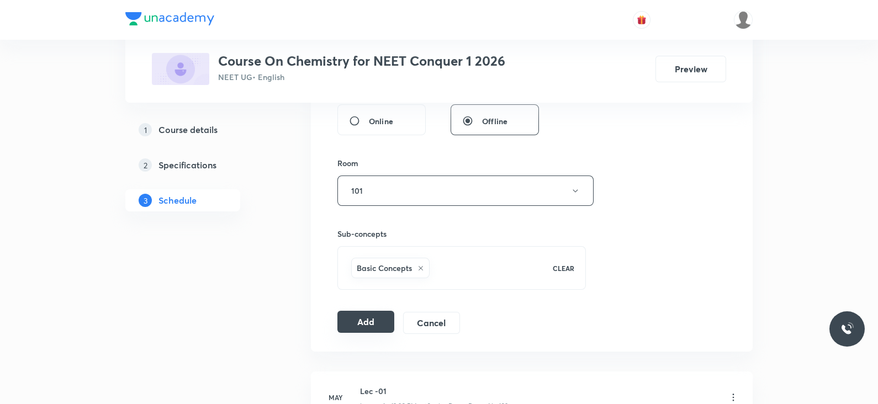
click at [364, 317] on button "Add" at bounding box center [365, 322] width 57 height 22
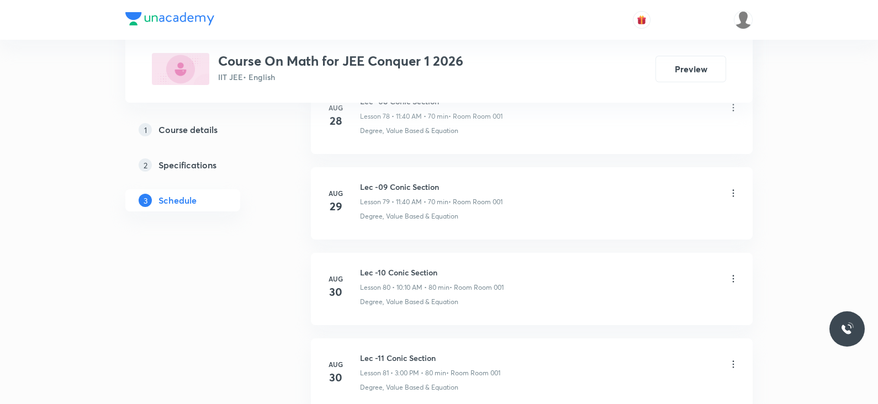
scroll to position [7819, 0]
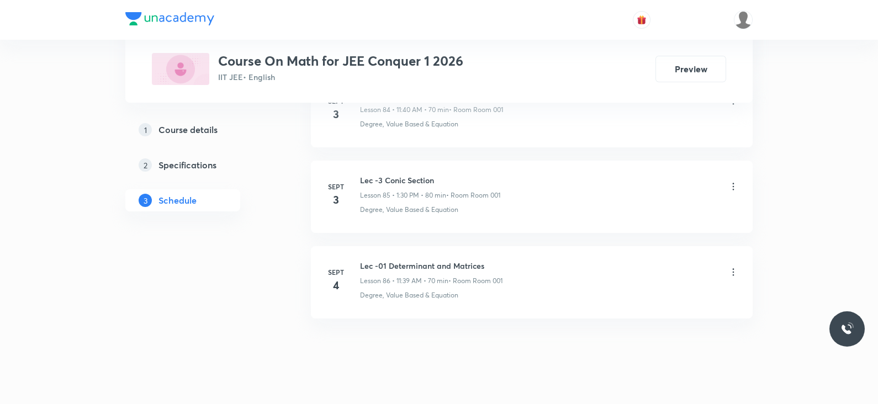
click at [445, 260] on h6 "Lec -01 Determinant and Matrices" at bounding box center [431, 266] width 142 height 12
copy h6 "Lec -01 Determinant and Matrices"
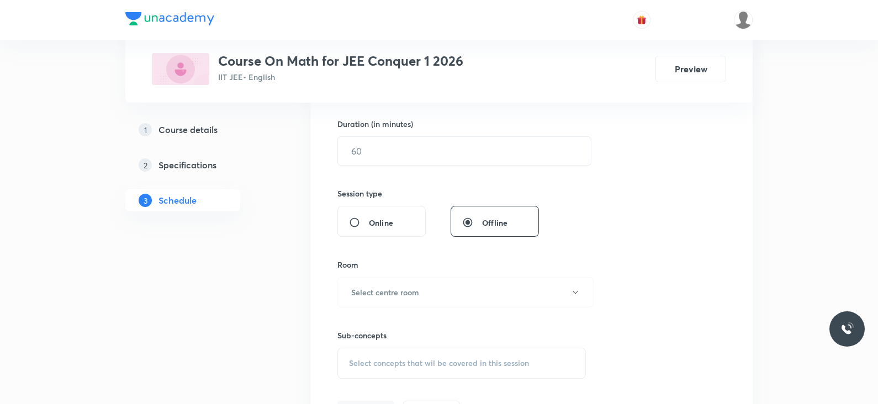
scroll to position [0, 0]
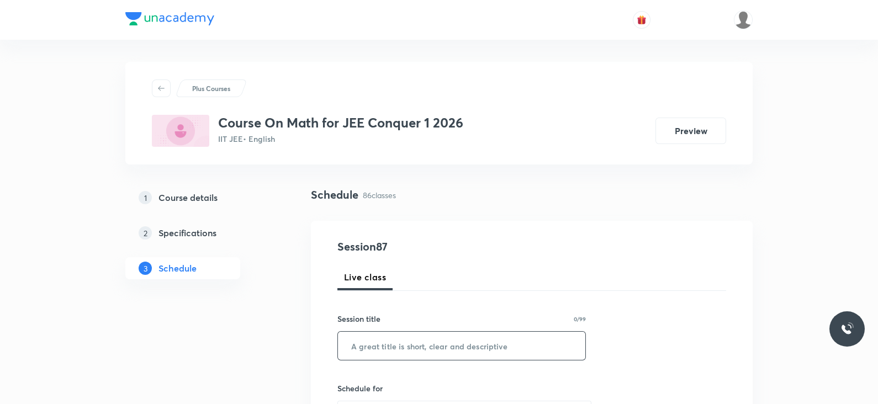
click at [423, 344] on input "text" at bounding box center [461, 346] width 247 height 28
paste input "Lec -01 Determinant and Matrices"
click at [379, 346] on input "Lec -01 Determinant and Matrices" at bounding box center [461, 346] width 247 height 28
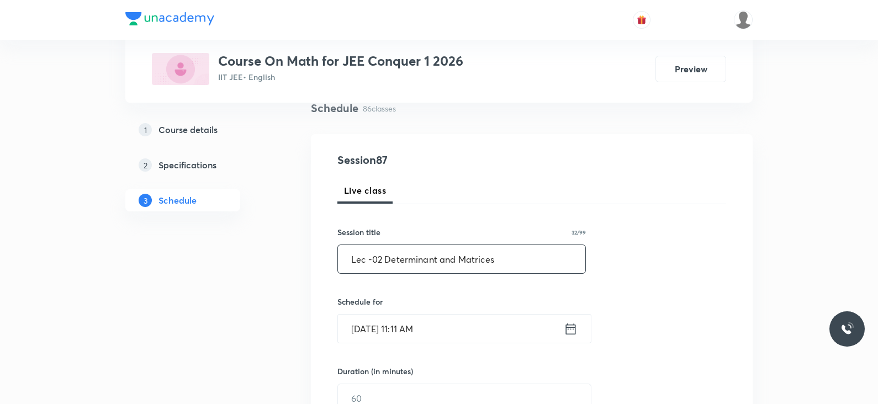
scroll to position [88, 0]
type input "Lec -02 Determinant and Matrices"
click at [567, 323] on icon at bounding box center [570, 327] width 14 height 15
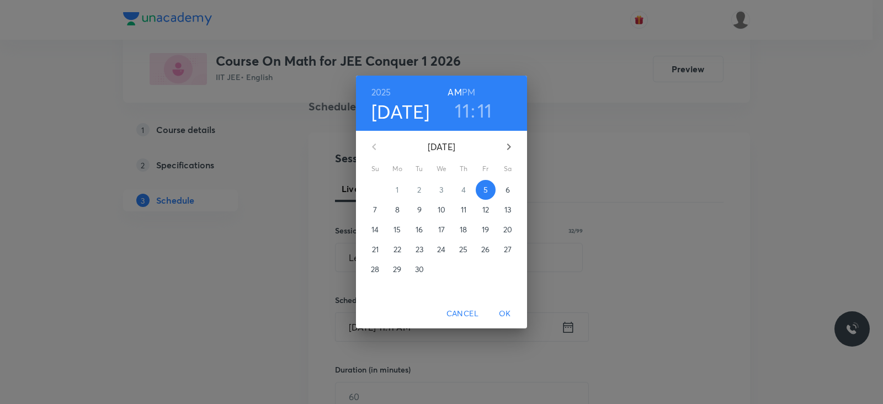
click at [486, 113] on h3 "11" at bounding box center [484, 110] width 15 height 23
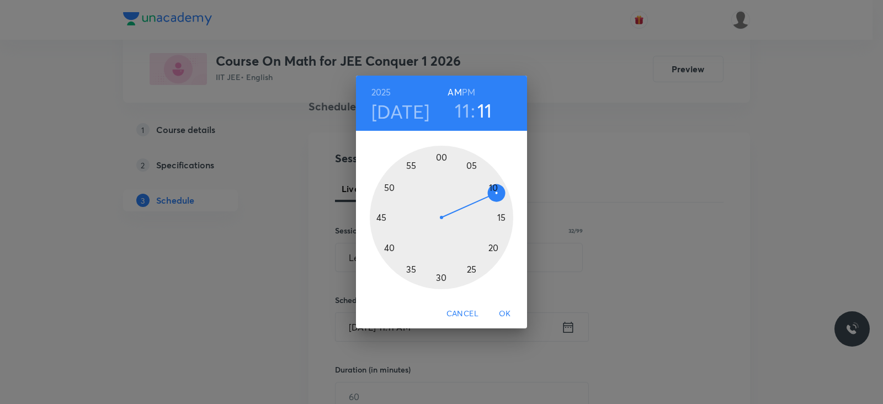
click at [389, 247] on div at bounding box center [441, 217] width 143 height 143
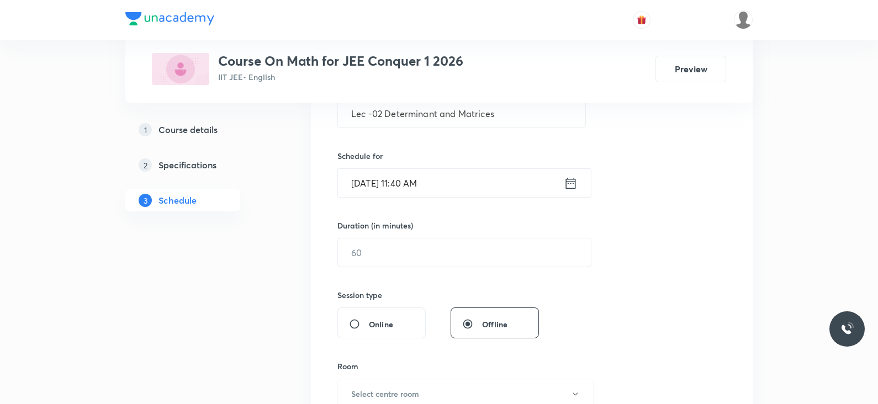
scroll to position [243, 0]
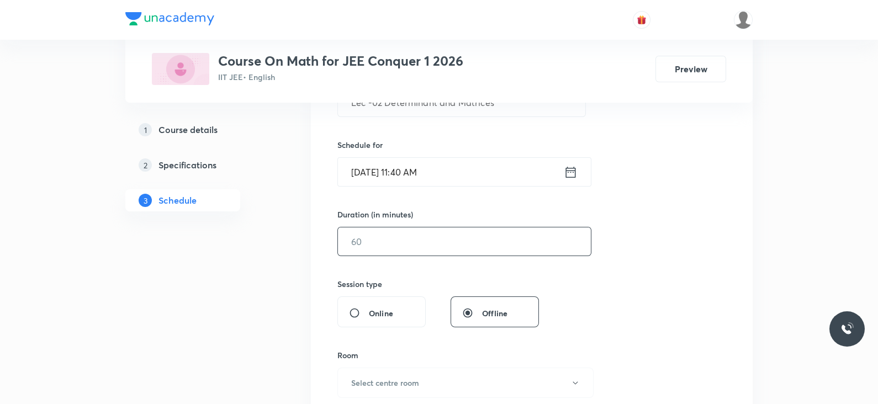
click at [408, 236] on input "text" at bounding box center [464, 241] width 253 height 28
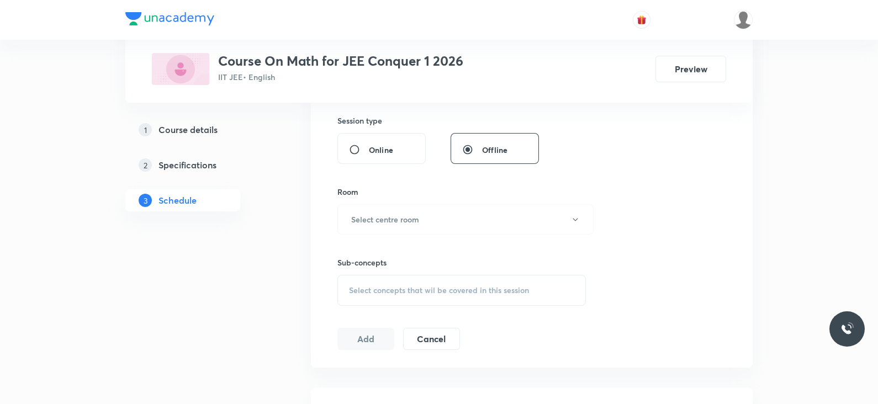
scroll to position [418, 0]
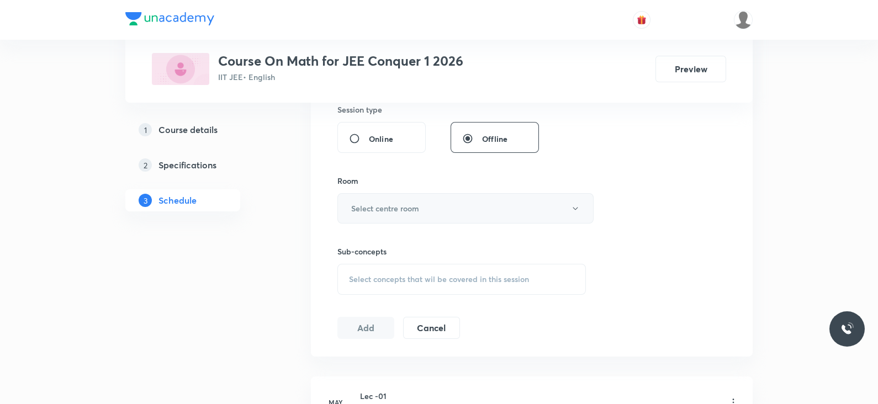
type input "70"
click at [406, 211] on h6 "Select centre room" at bounding box center [385, 209] width 68 height 12
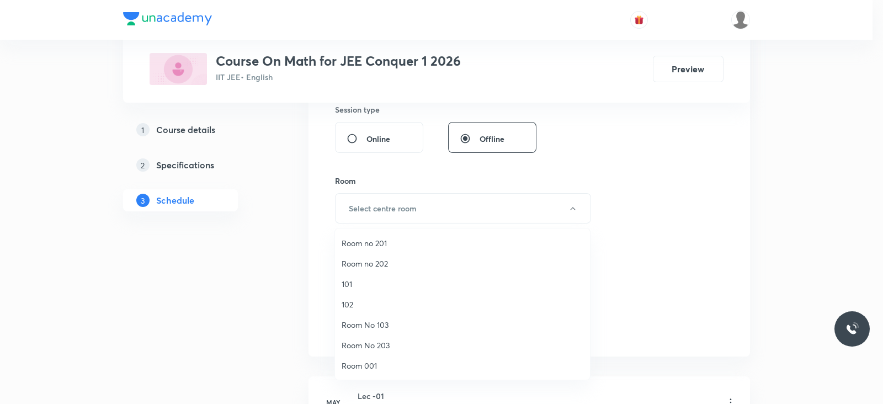
click at [371, 361] on span "Room 001" at bounding box center [463, 366] width 242 height 12
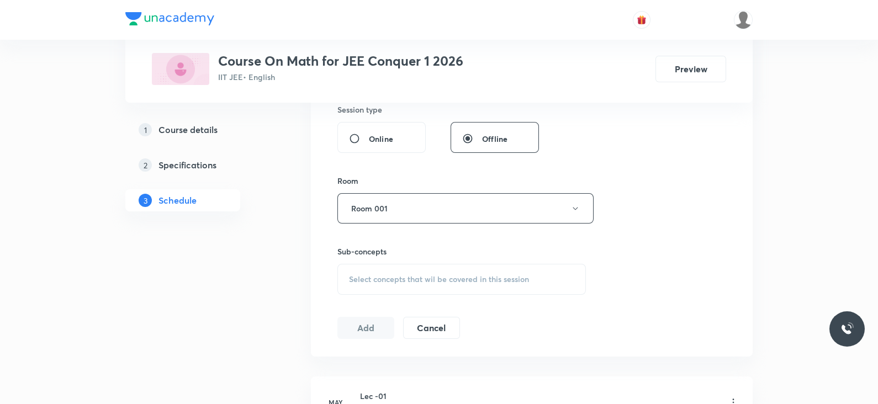
click at [458, 278] on span "Select concepts that wil be covered in this session" at bounding box center [439, 279] width 180 height 9
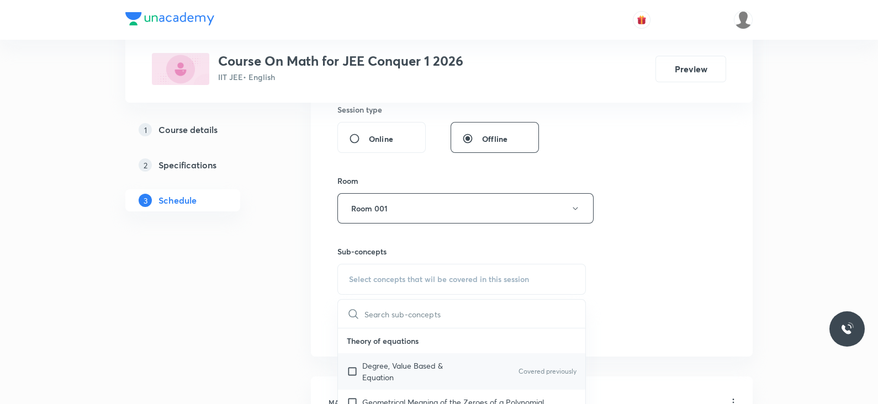
click at [414, 364] on p "Degree, Value Based & Equation" at bounding box center [417, 371] width 111 height 23
checkbox input "true"
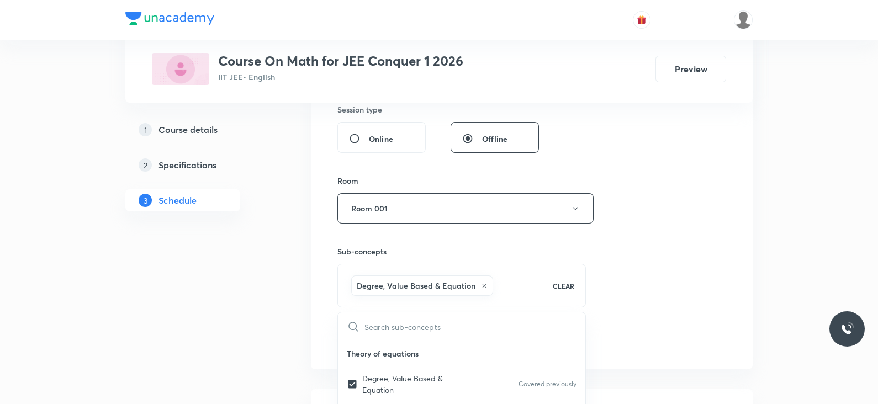
click at [708, 252] on div "Session 87 Live class Session title 32/99 Lec -02 Determinant and Matrices ​ Sc…" at bounding box center [531, 86] width 389 height 531
click at [380, 341] on button "Add" at bounding box center [365, 339] width 57 height 22
